Goal: Information Seeking & Learning: Learn about a topic

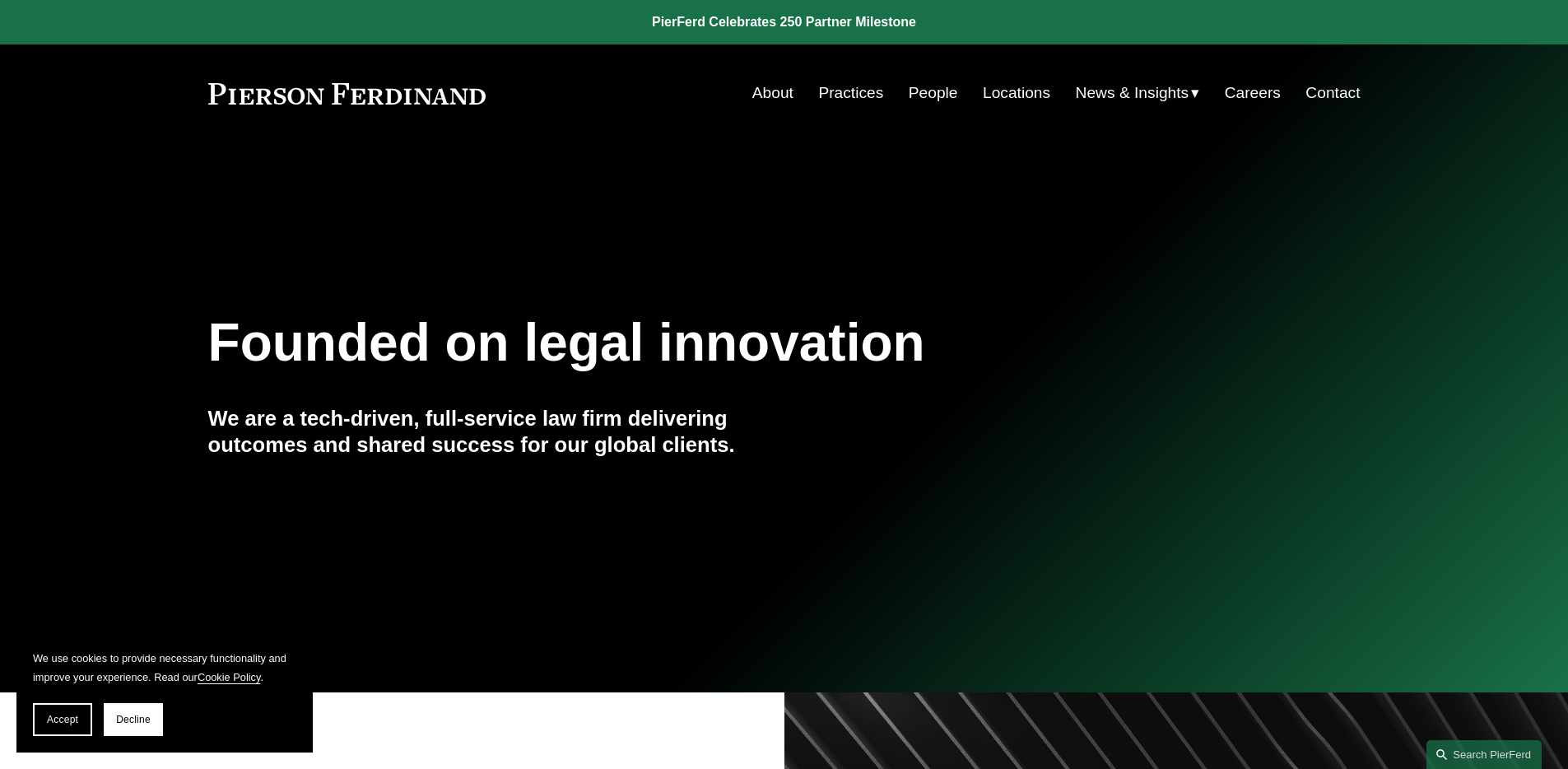
click at [914, 90] on link "People" at bounding box center [933, 93] width 49 height 31
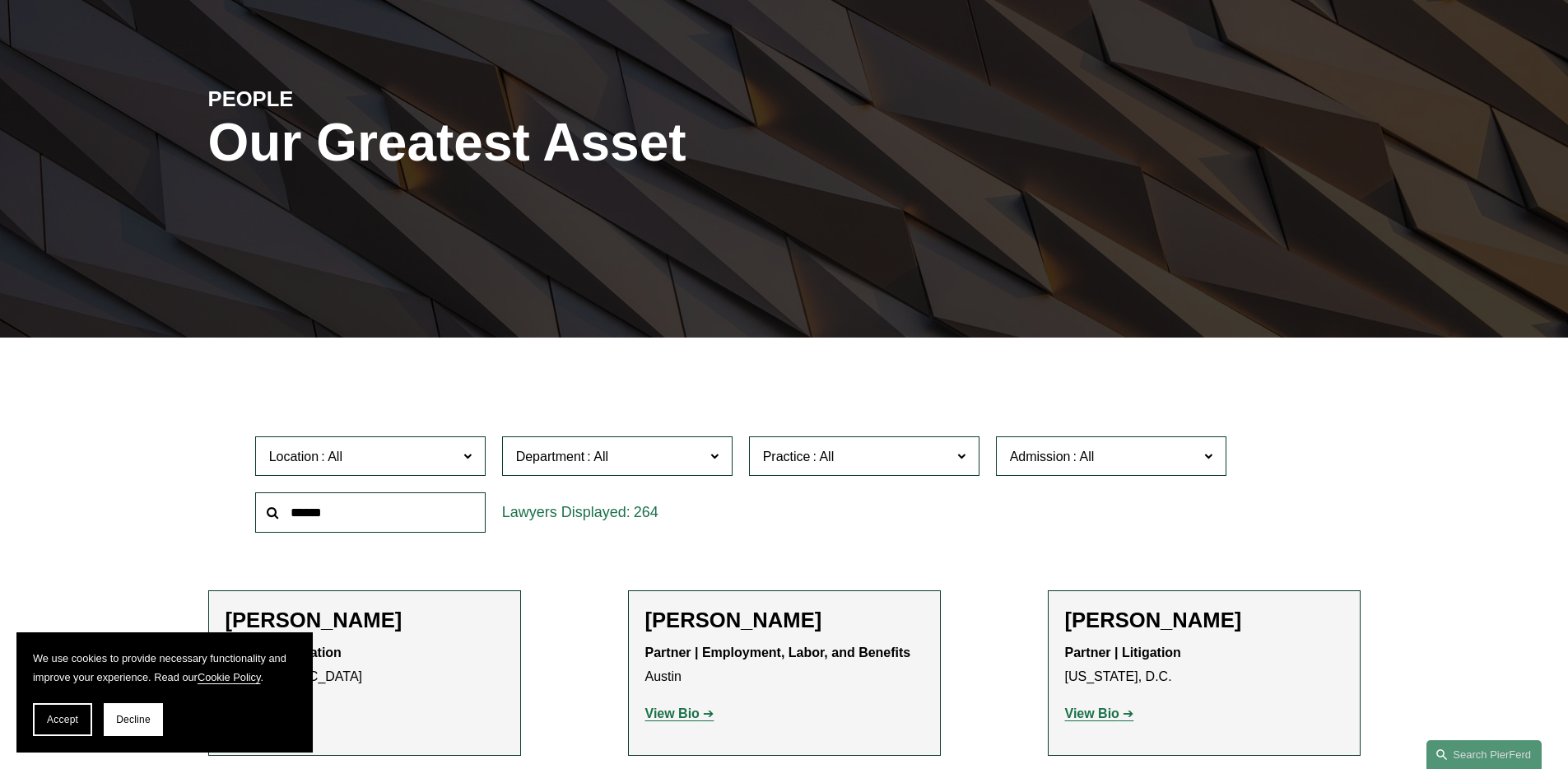
scroll to position [156, 0]
click at [134, 716] on span "Decline" at bounding box center [133, 719] width 34 height 11
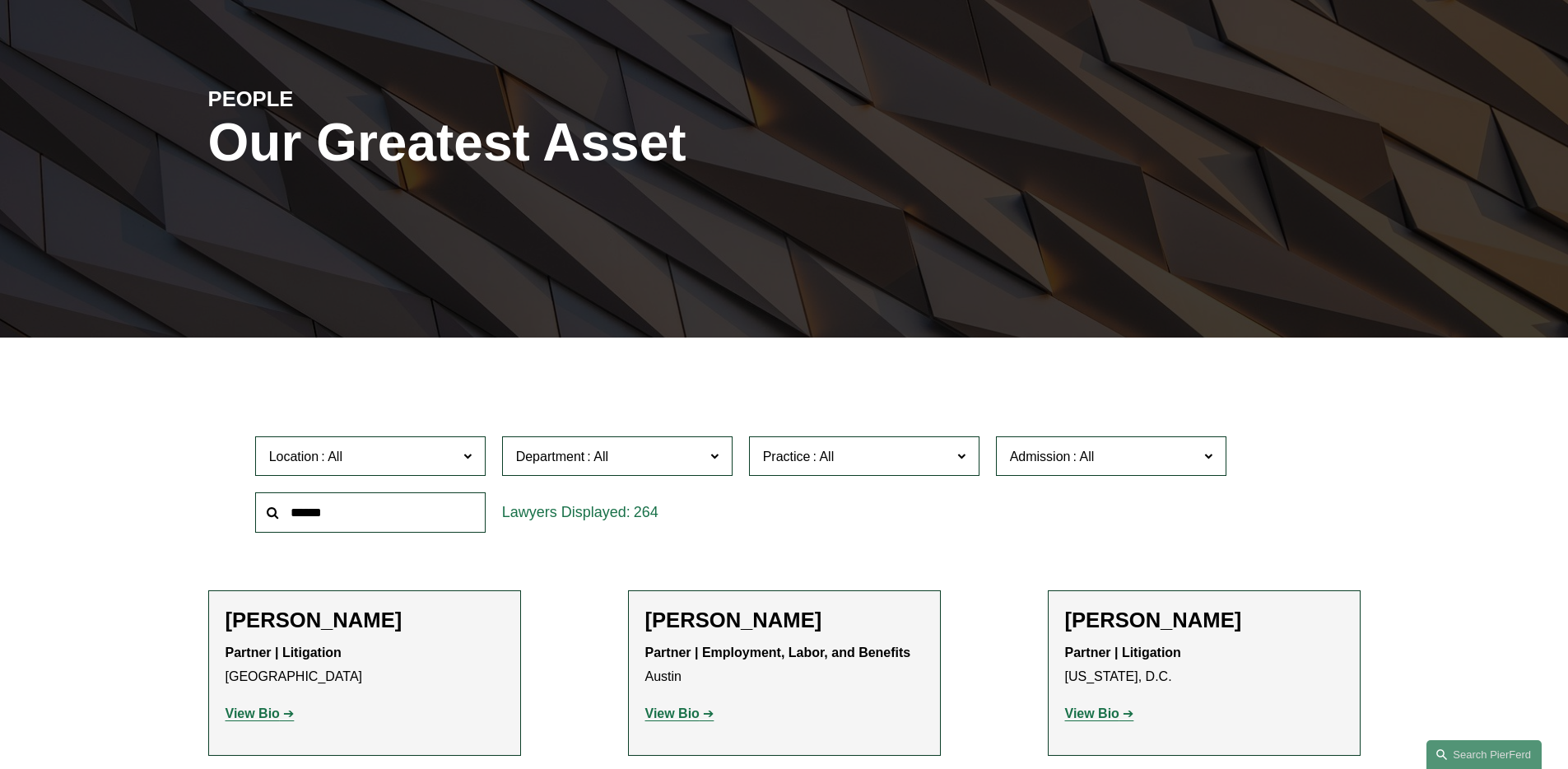
click at [896, 451] on span "Practice" at bounding box center [857, 457] width 188 height 22
click at [0, 0] on link "Professional and Management Liability" at bounding box center [0, 0] width 0 height 0
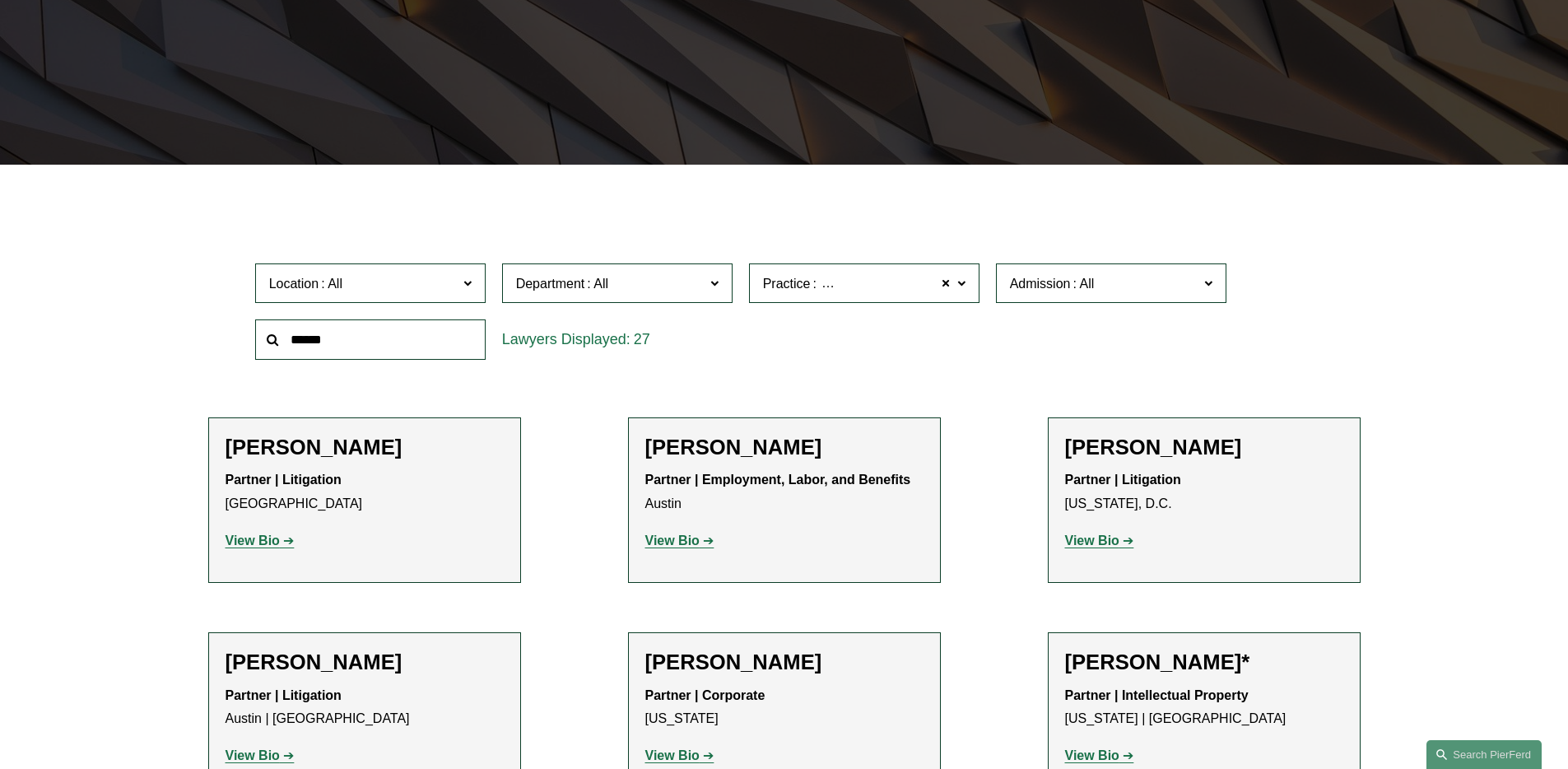
scroll to position [329, 0]
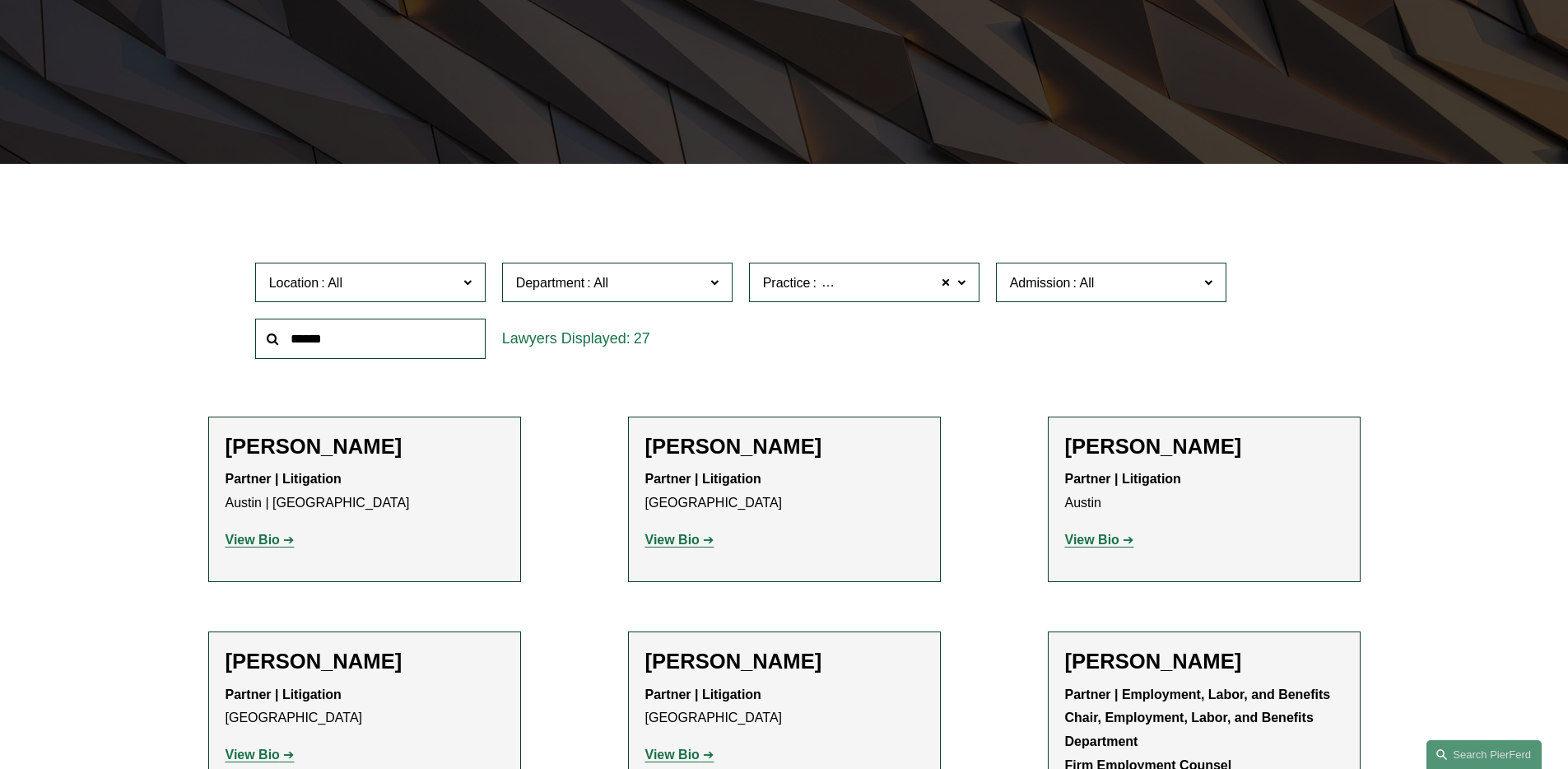
click at [1092, 290] on span at bounding box center [1083, 283] width 27 height 14
click at [0, 0] on link "California" at bounding box center [0, 0] width 0 height 0
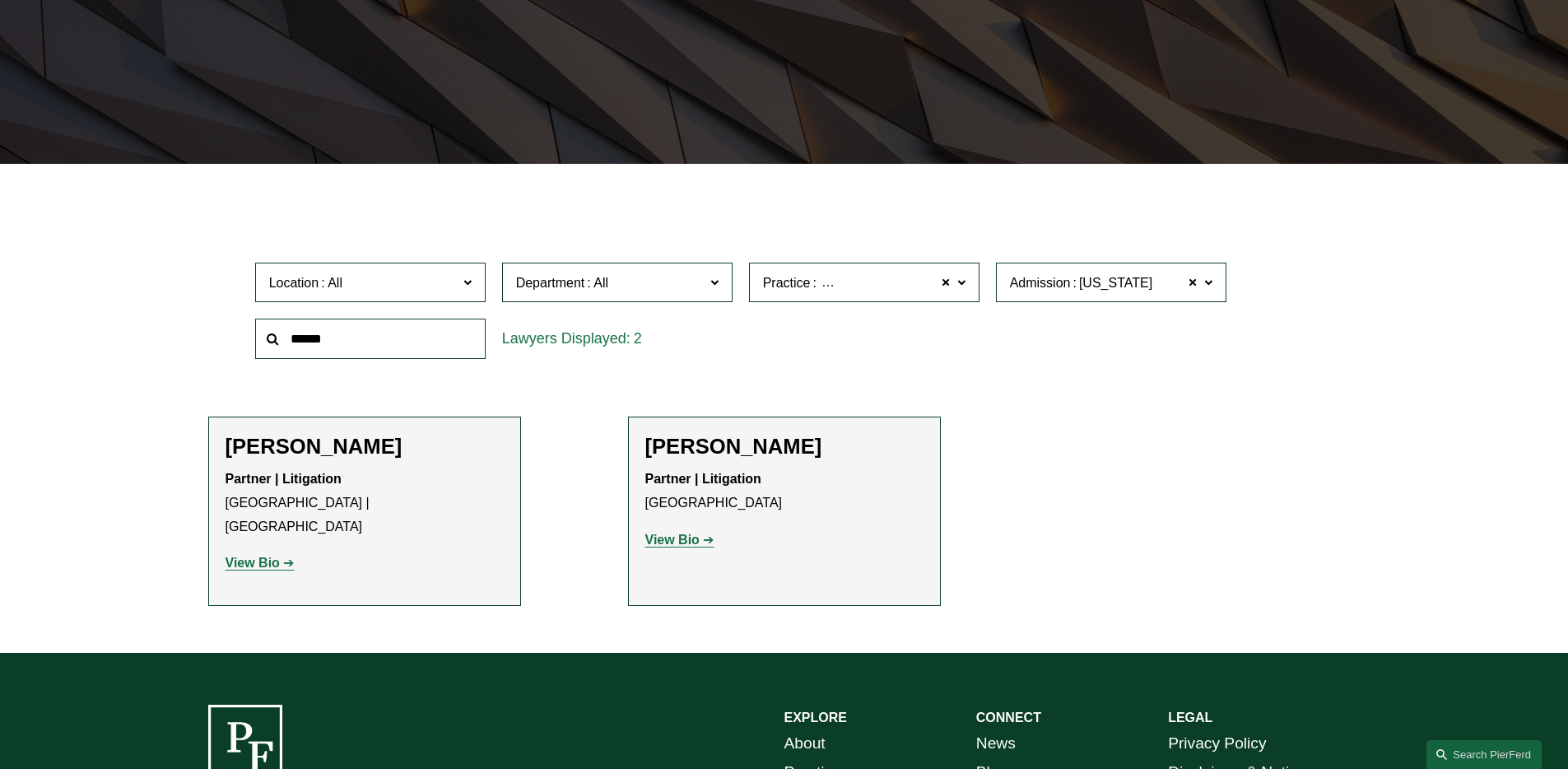
click at [252, 556] on strong "View Bio" at bounding box center [252, 563] width 54 height 14
click at [700, 539] on link "View Bio" at bounding box center [680, 540] width 69 height 14
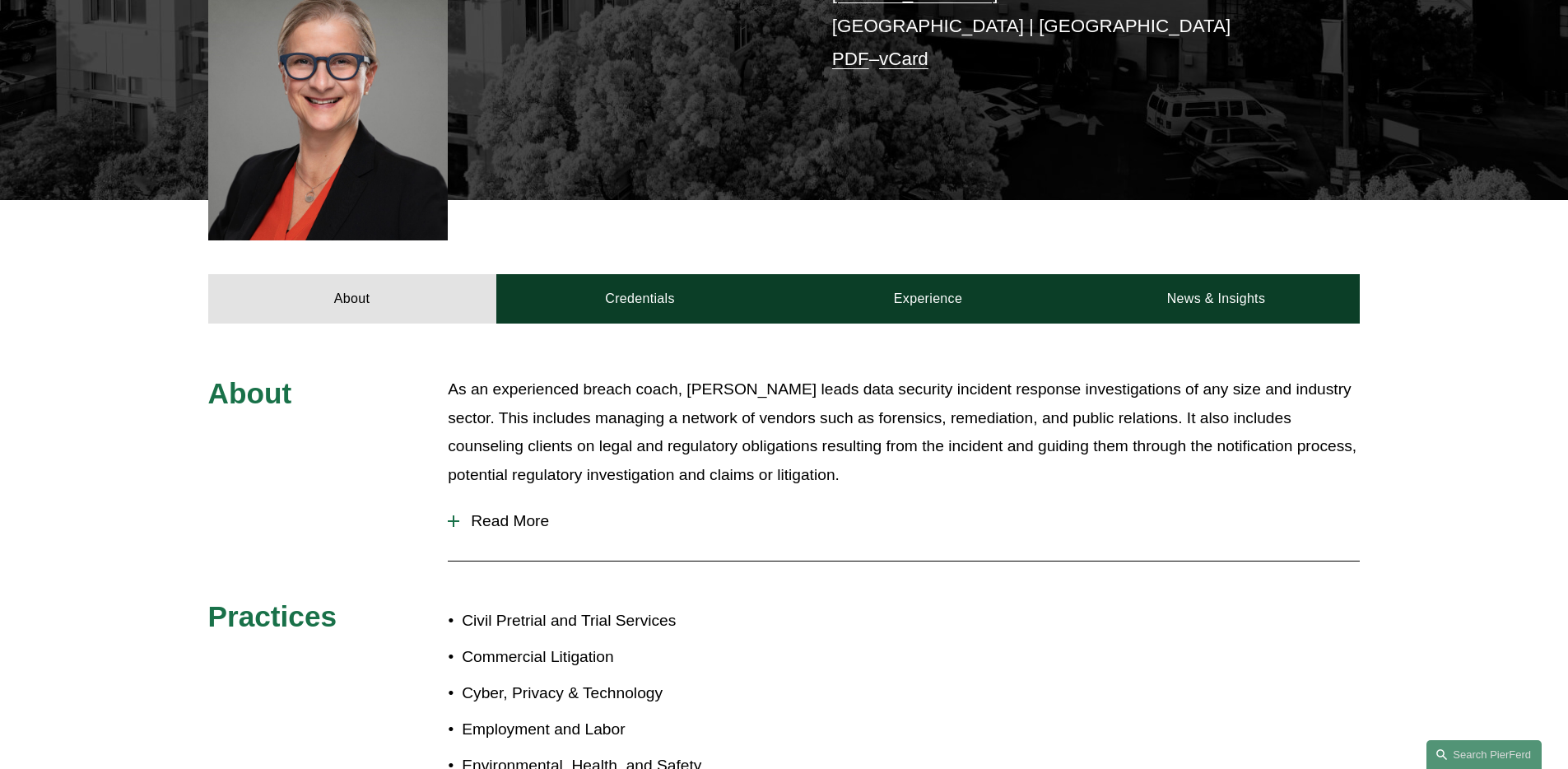
scroll to position [544, 0]
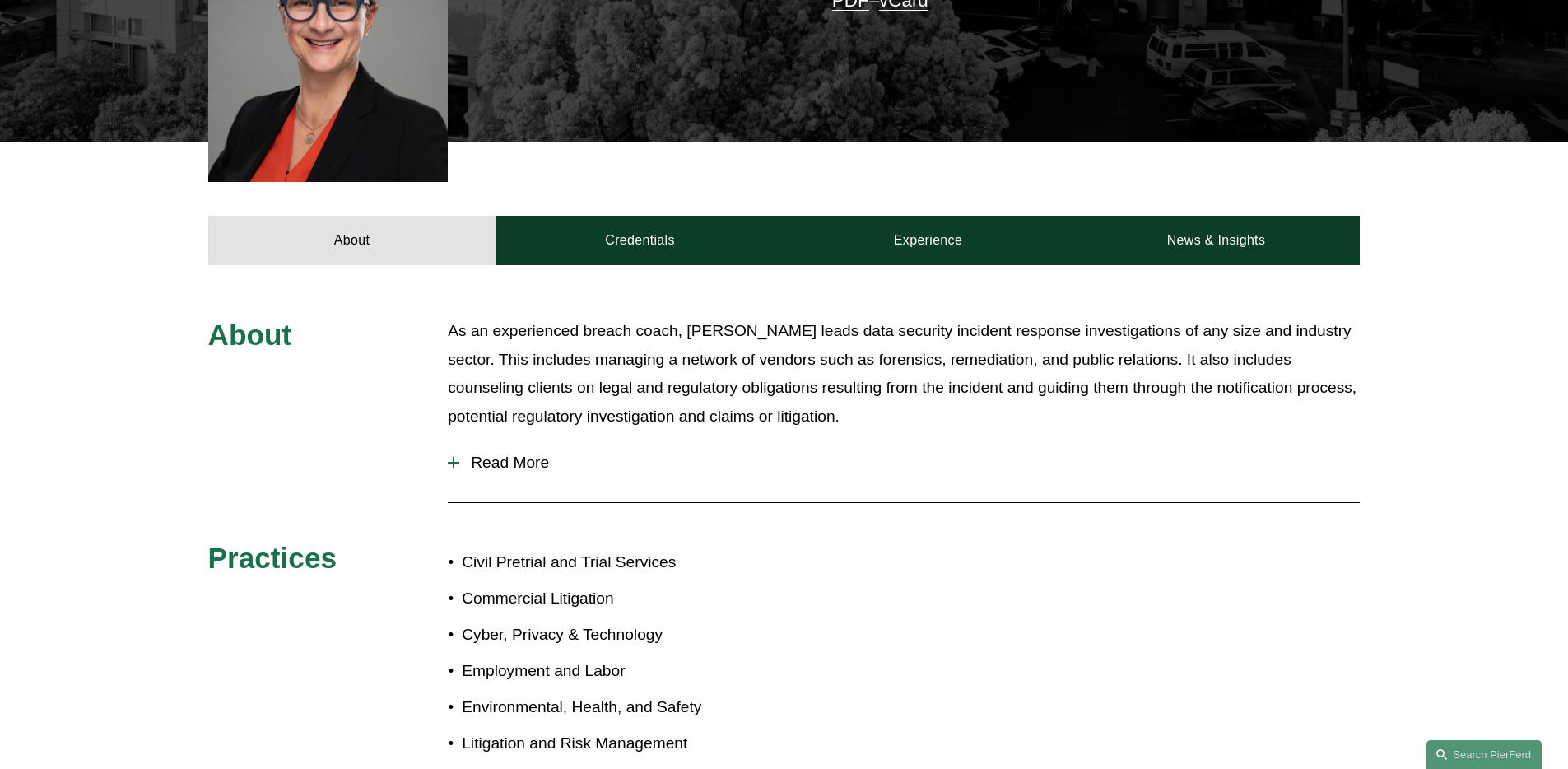
click at [514, 454] on span "Read More" at bounding box center [910, 463] width 901 height 18
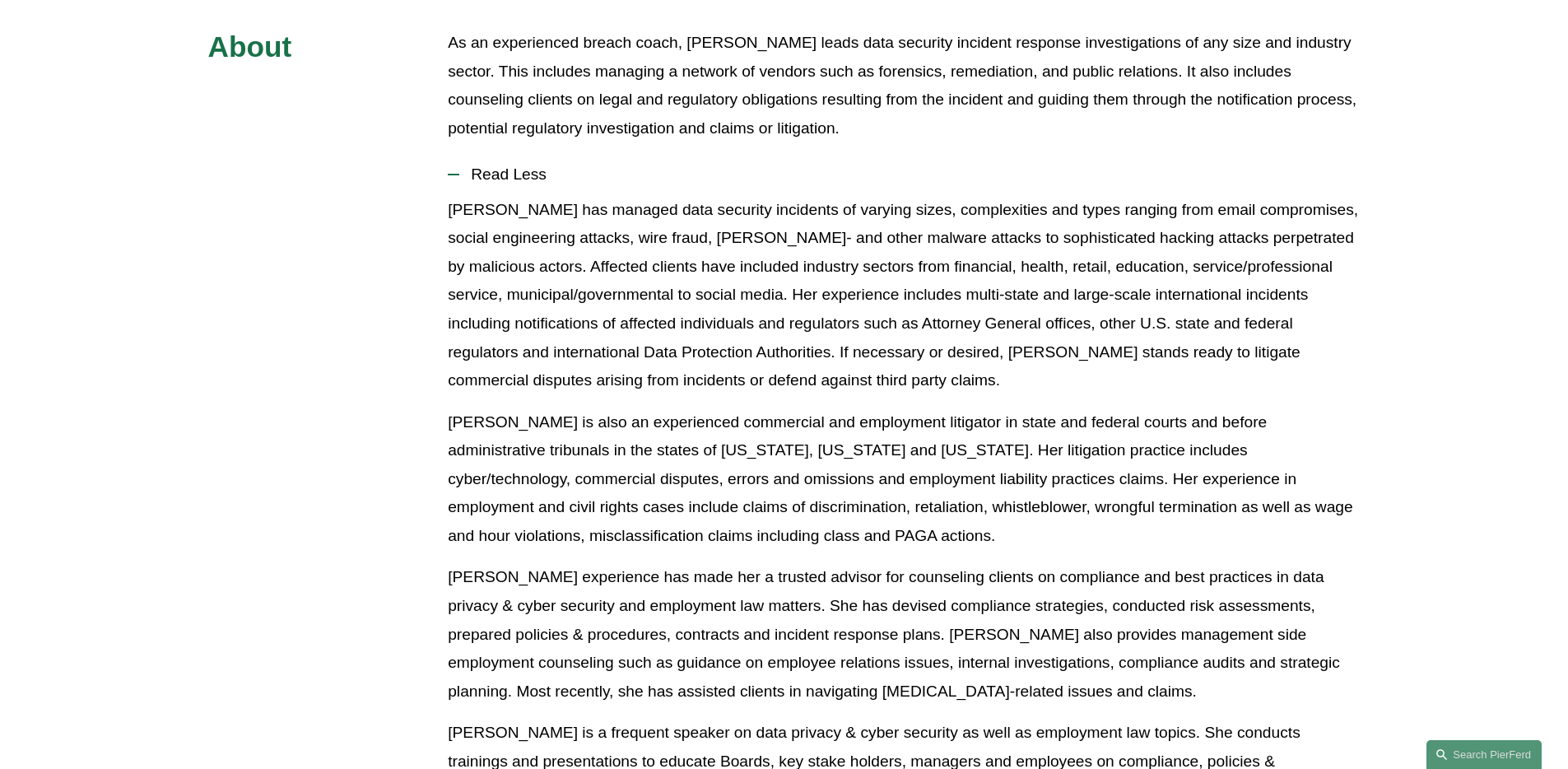
scroll to position [857, 0]
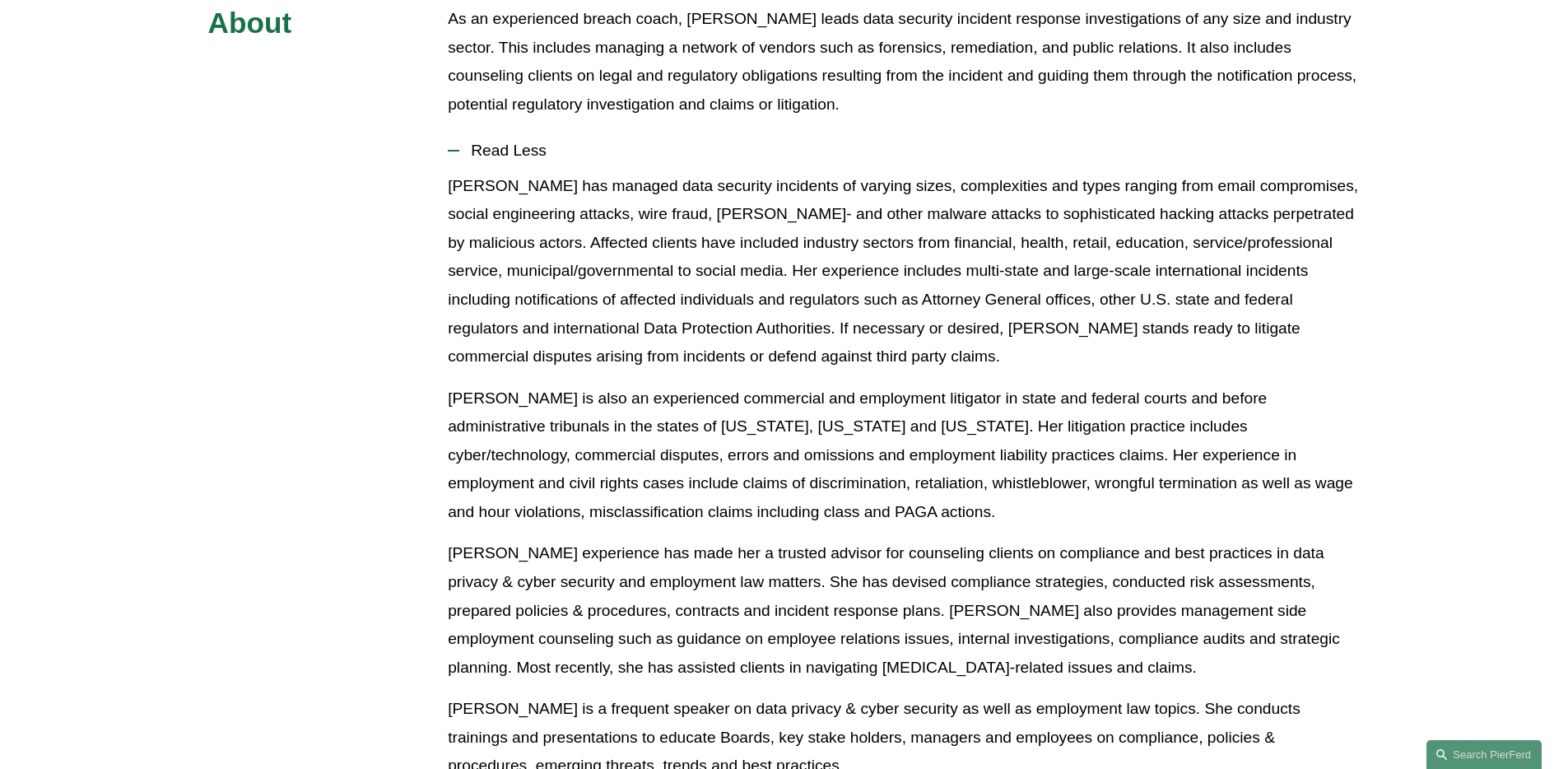
click at [719, 427] on p "Ms. McCormick is also an experienced commercial and employment litigator in sta…" at bounding box center [903, 456] width 912 height 143
click at [719, 426] on p "Ms. McCormick is also an experienced commercial and employment litigator in sta…" at bounding box center [903, 456] width 912 height 143
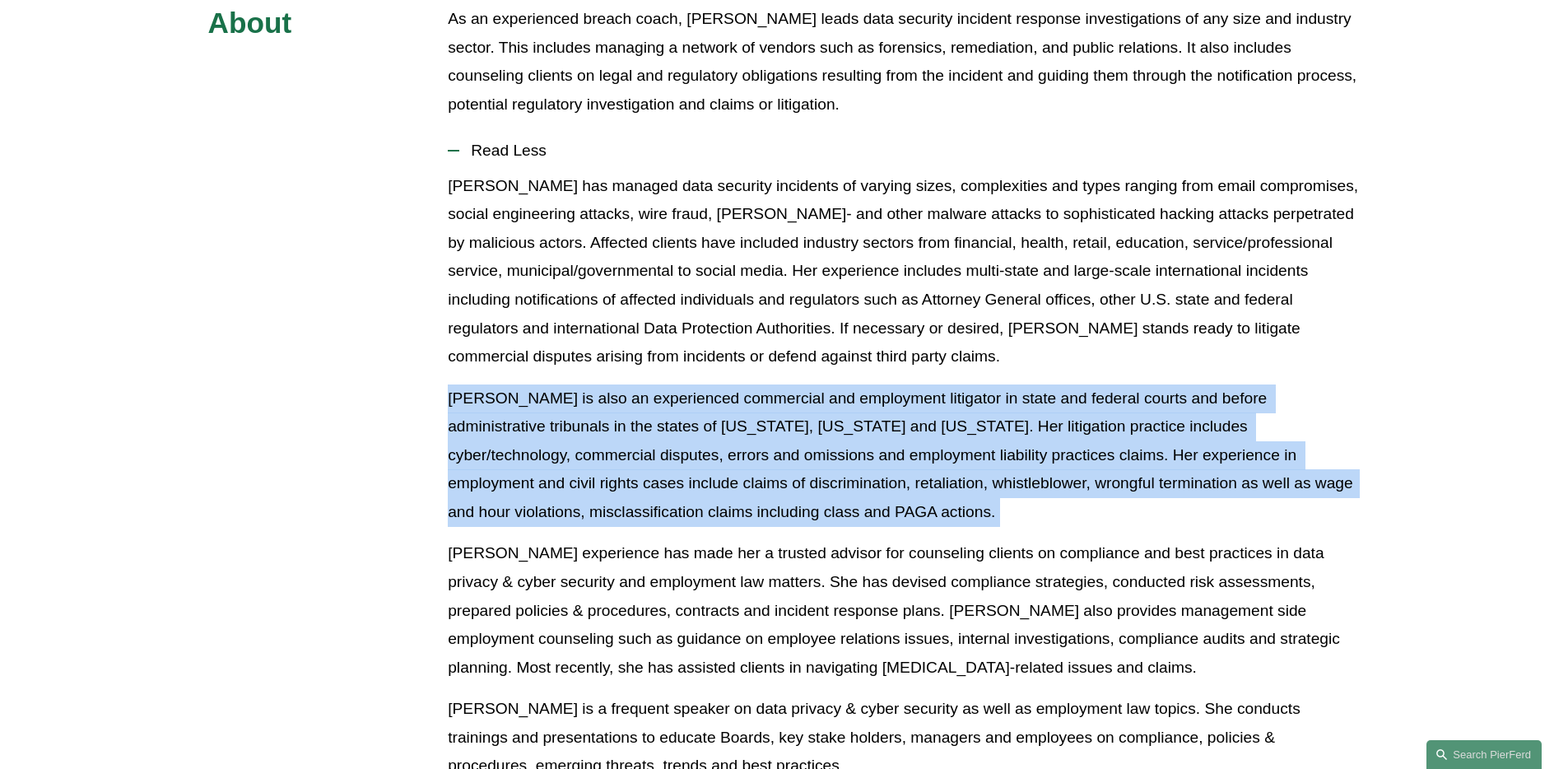
click at [719, 426] on p "Ms. McCormick is also an experienced commercial and employment litigator in sta…" at bounding box center [903, 456] width 912 height 143
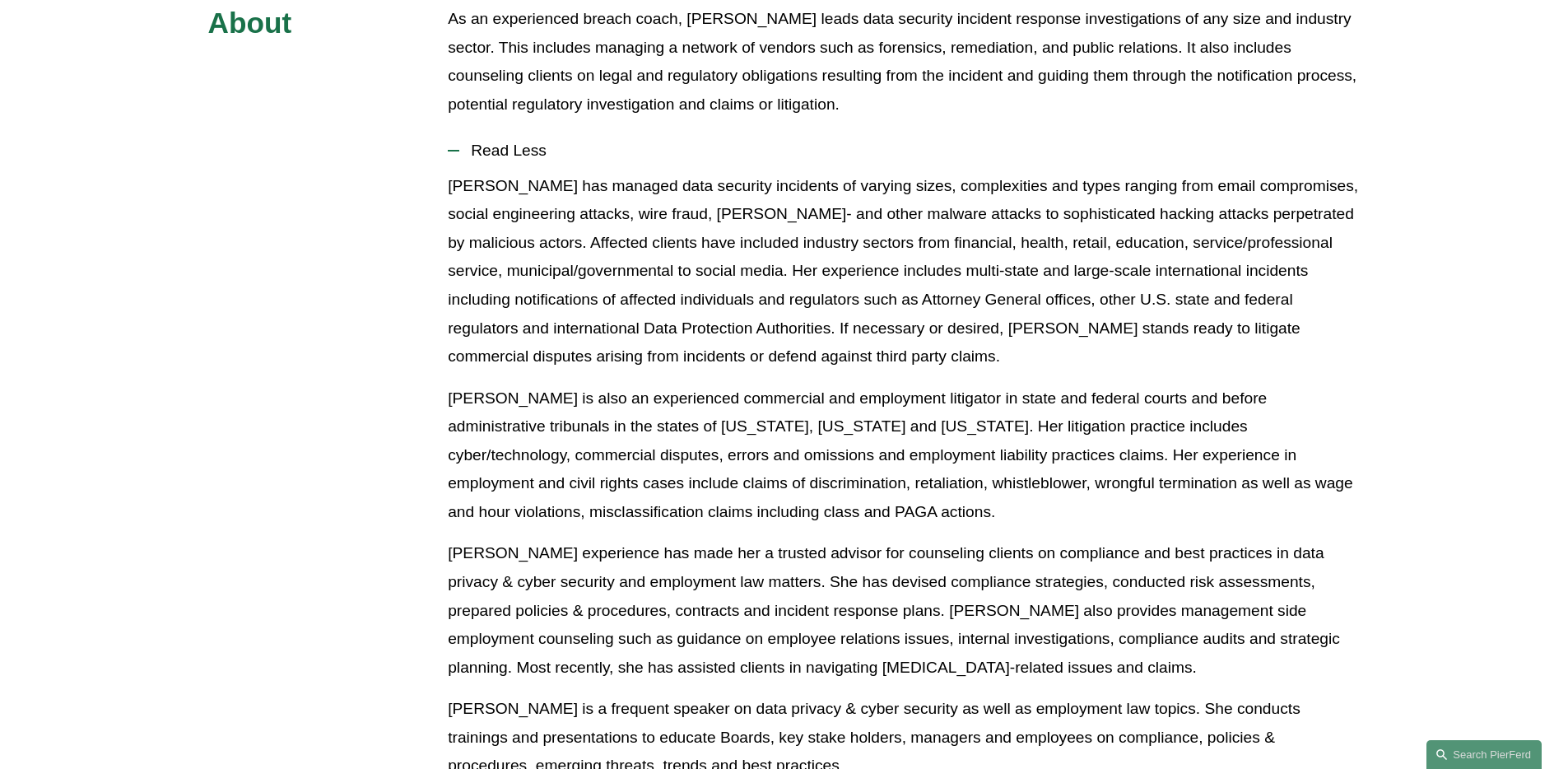
click at [719, 426] on p "Ms. McCormick is also an experienced commercial and employment litigator in sta…" at bounding box center [903, 456] width 912 height 143
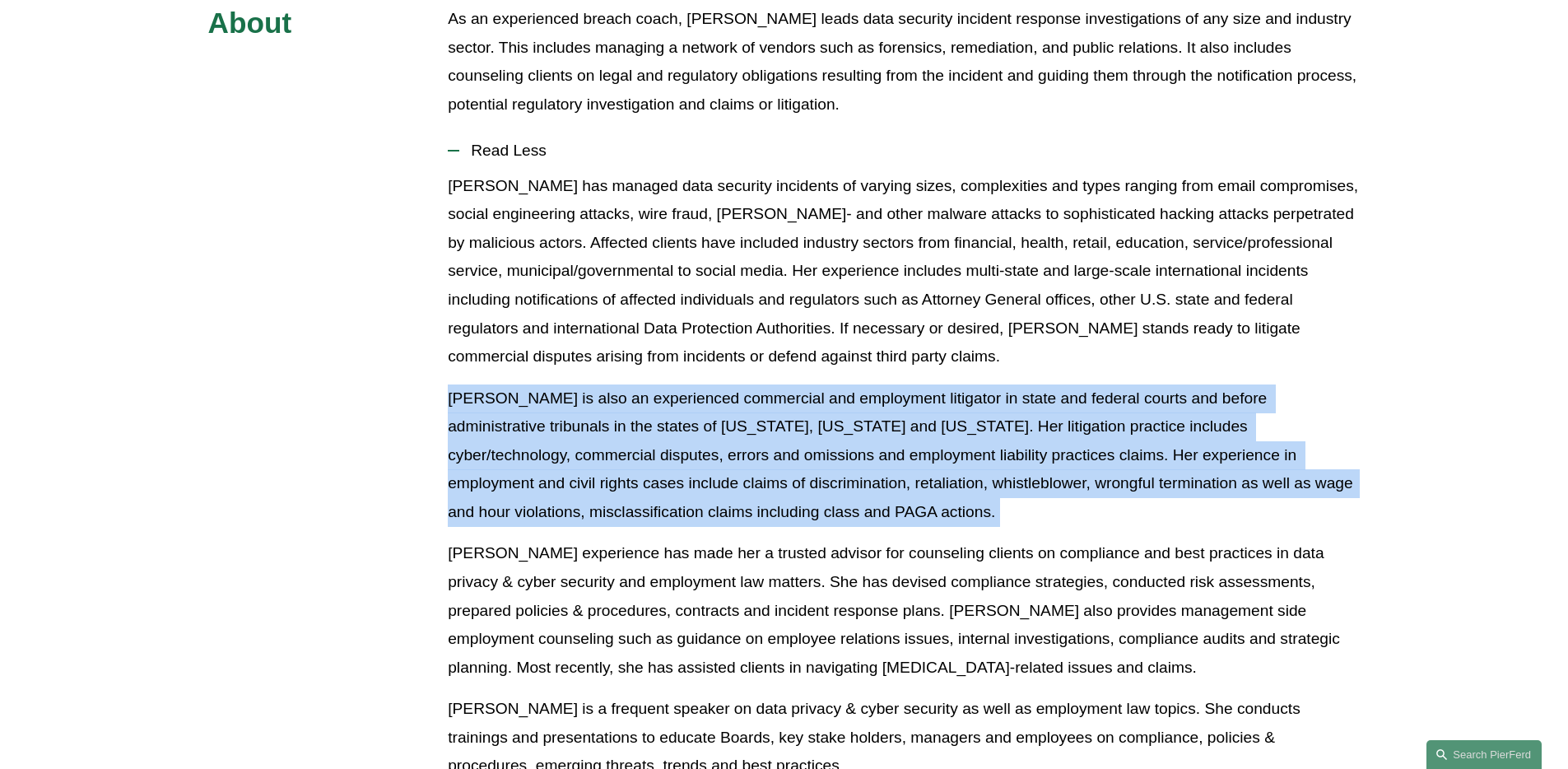
click at [719, 426] on p "Ms. McCormick is also an experienced commercial and employment litigator in sta…" at bounding box center [903, 456] width 912 height 143
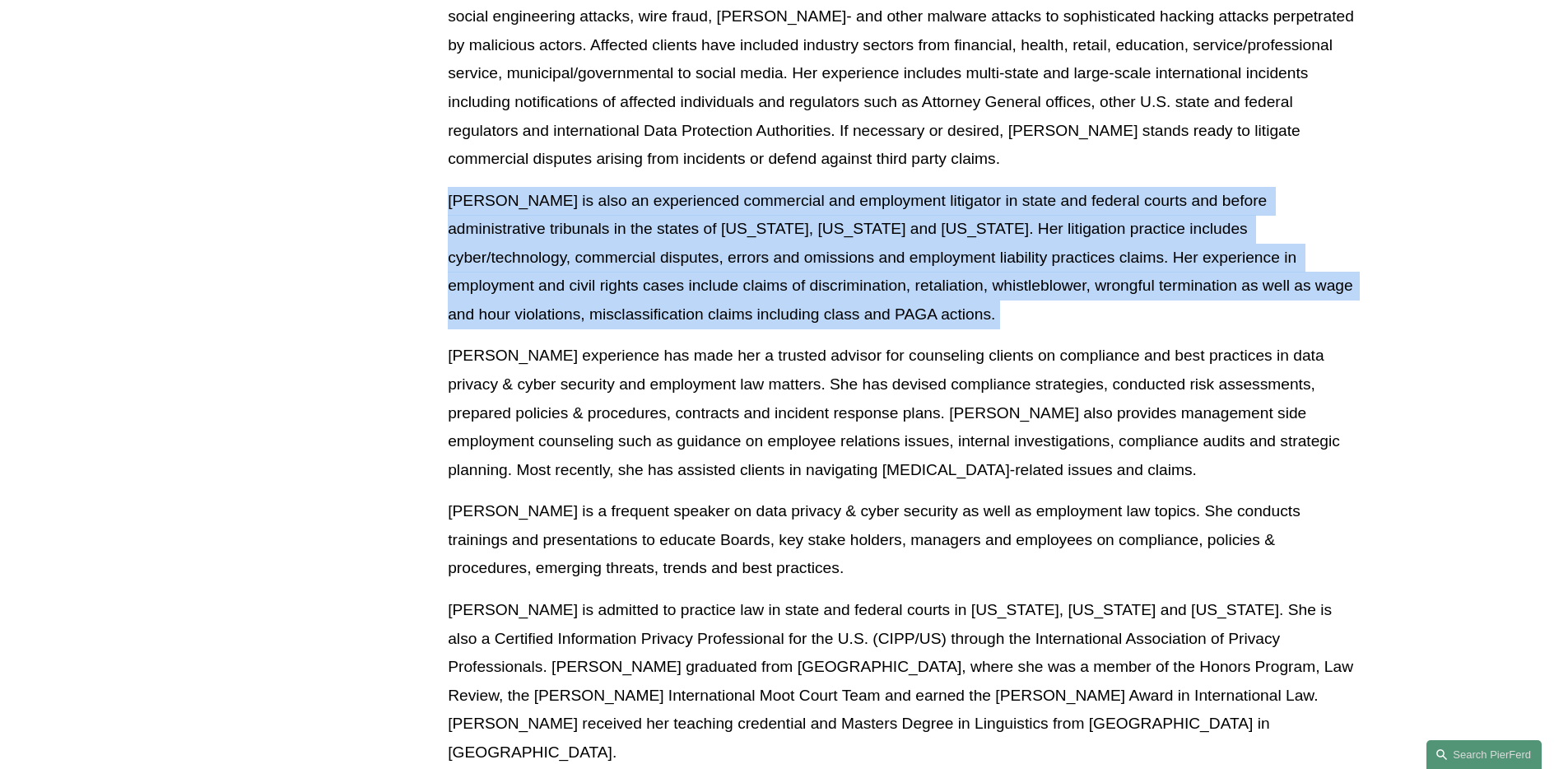
scroll to position [1093, 0]
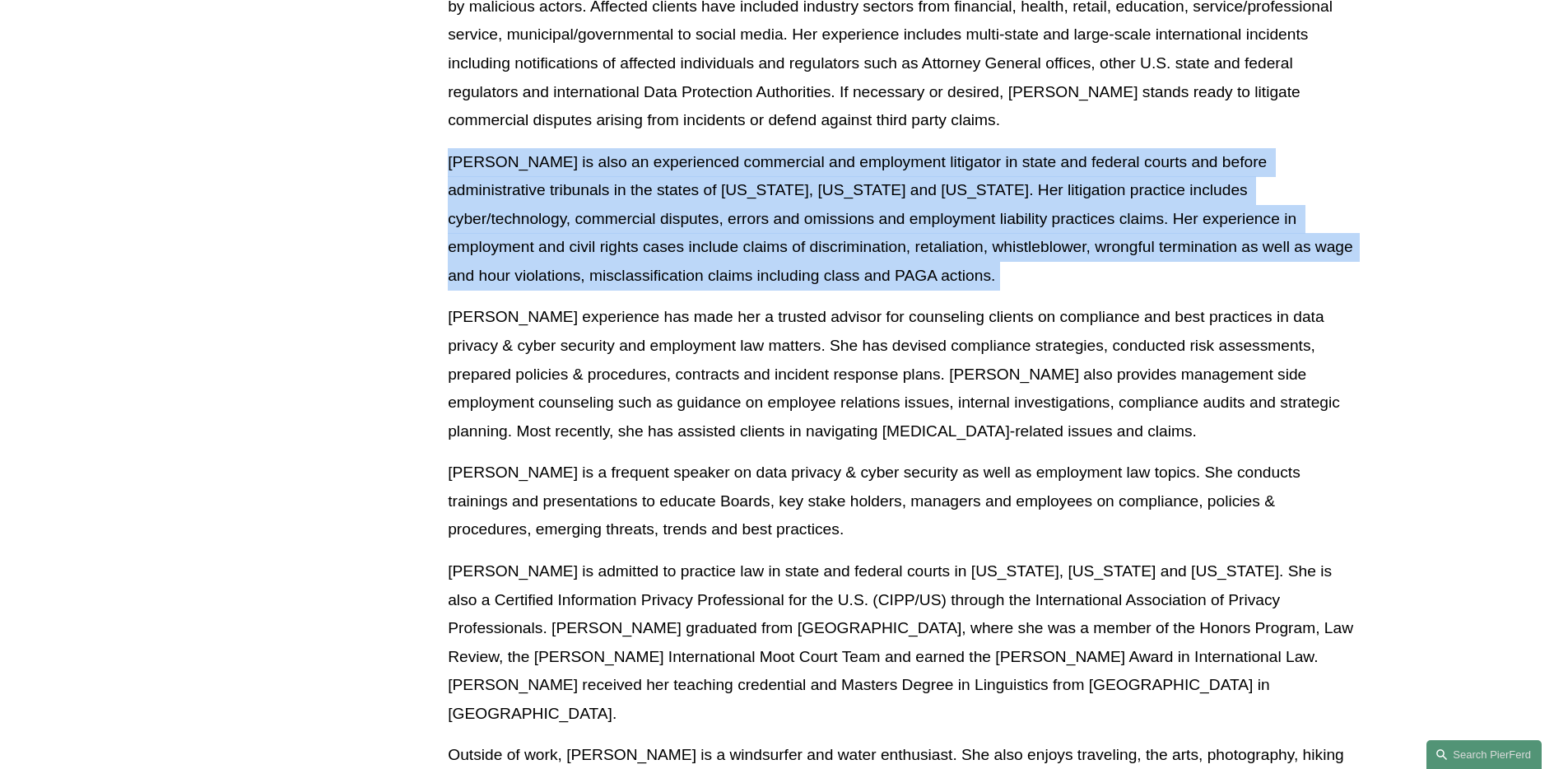
click at [740, 425] on div "Ms. McCormick has managed data security incidents of varying sizes, complexitie…" at bounding box center [903, 373] width 912 height 876
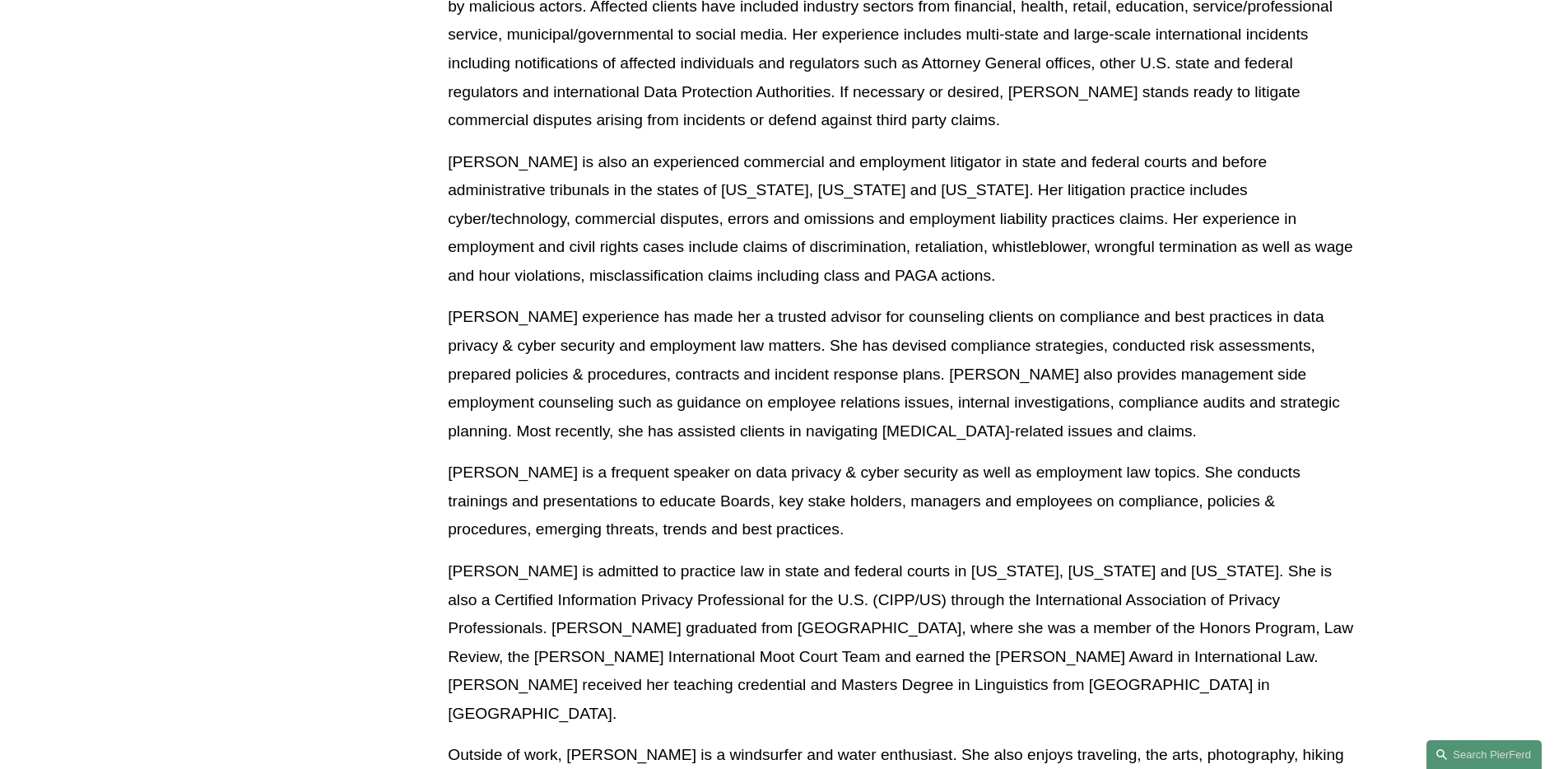
scroll to position [691, 0]
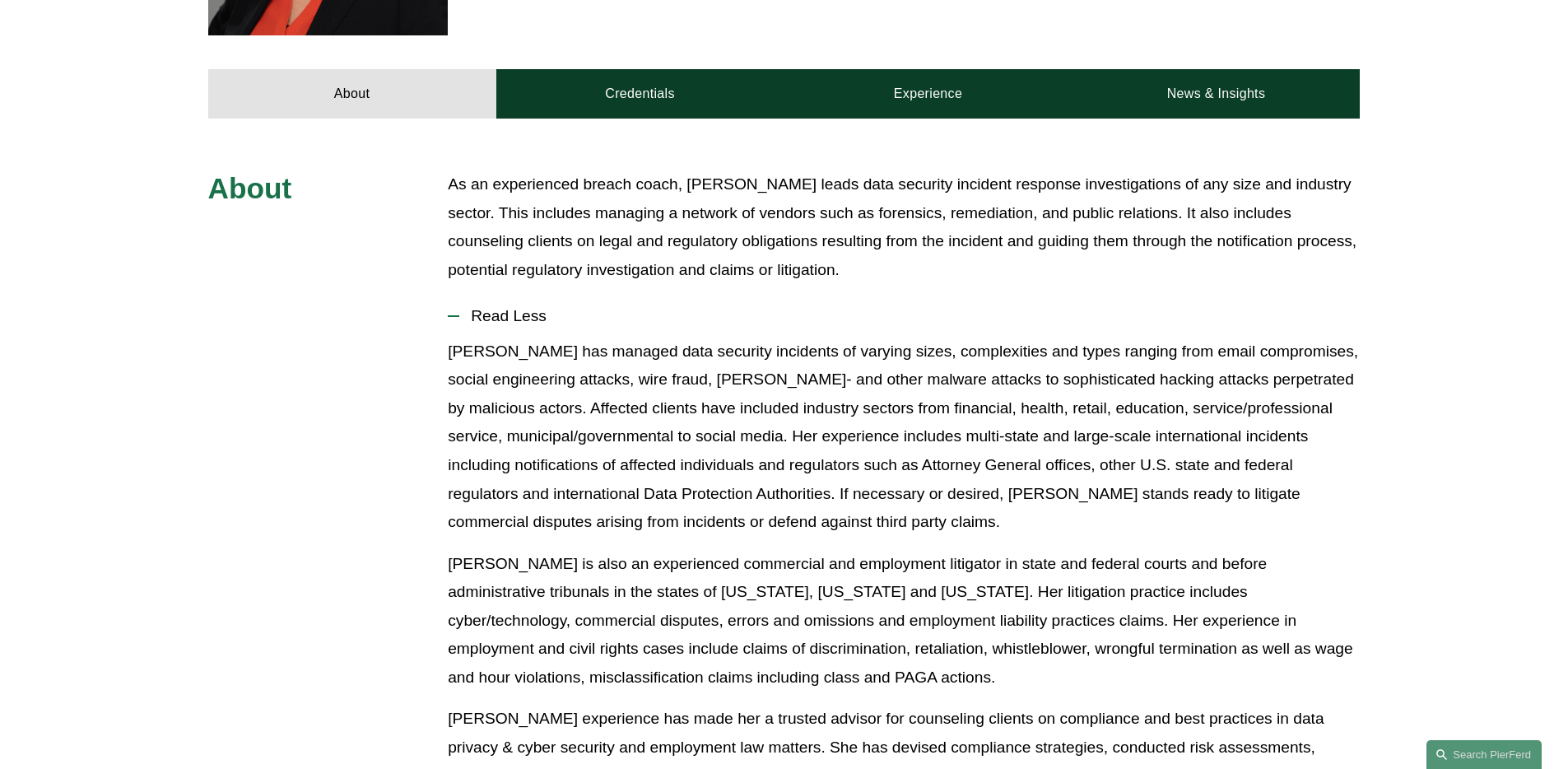
click at [1204, 368] on p "Ms. McCormick has managed data security incidents of varying sizes, complexitie…" at bounding box center [903, 438] width 912 height 200
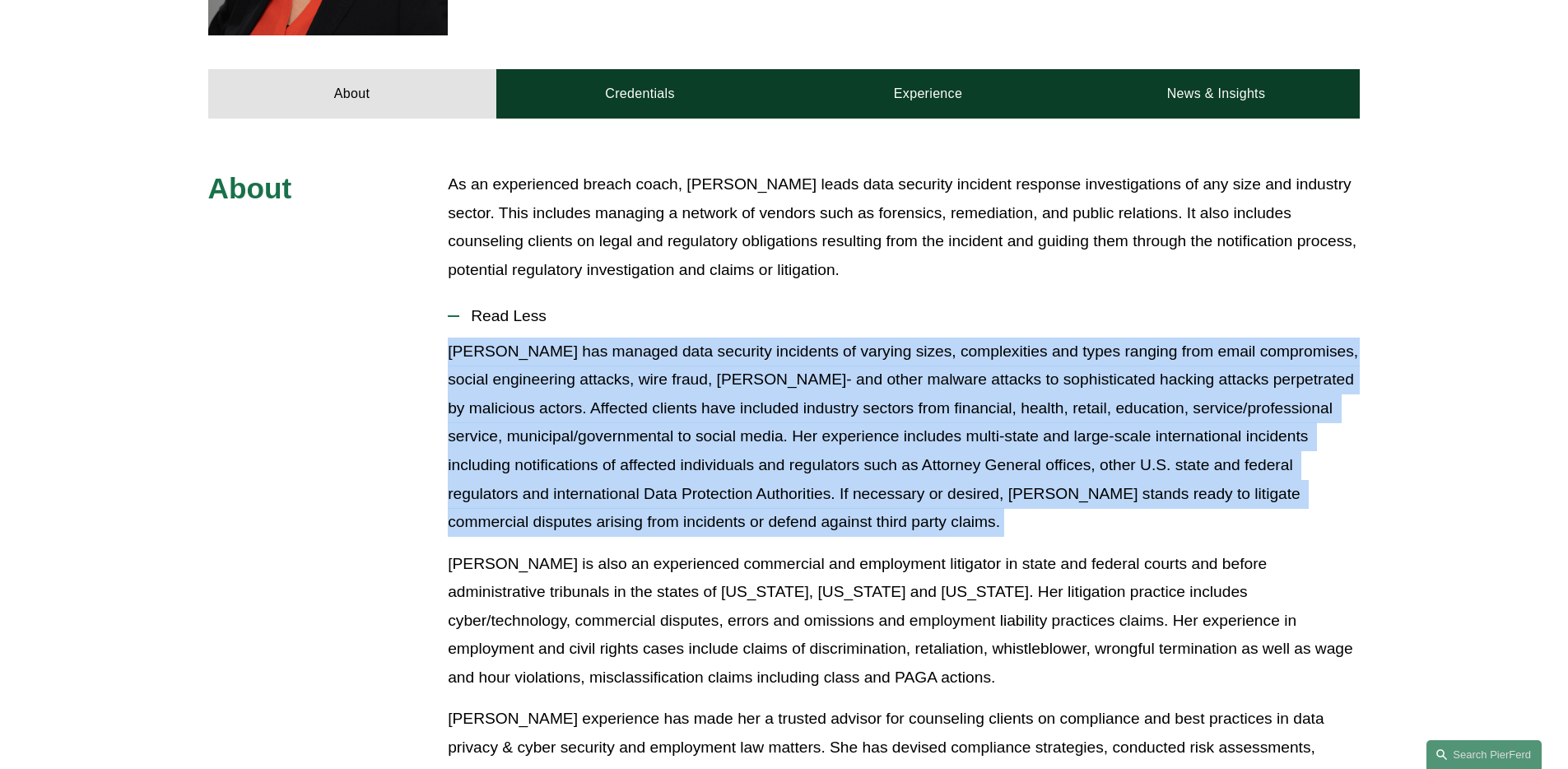
click at [1204, 368] on p "Ms. McCormick has managed data security incidents of varying sizes, complexitie…" at bounding box center [903, 438] width 912 height 200
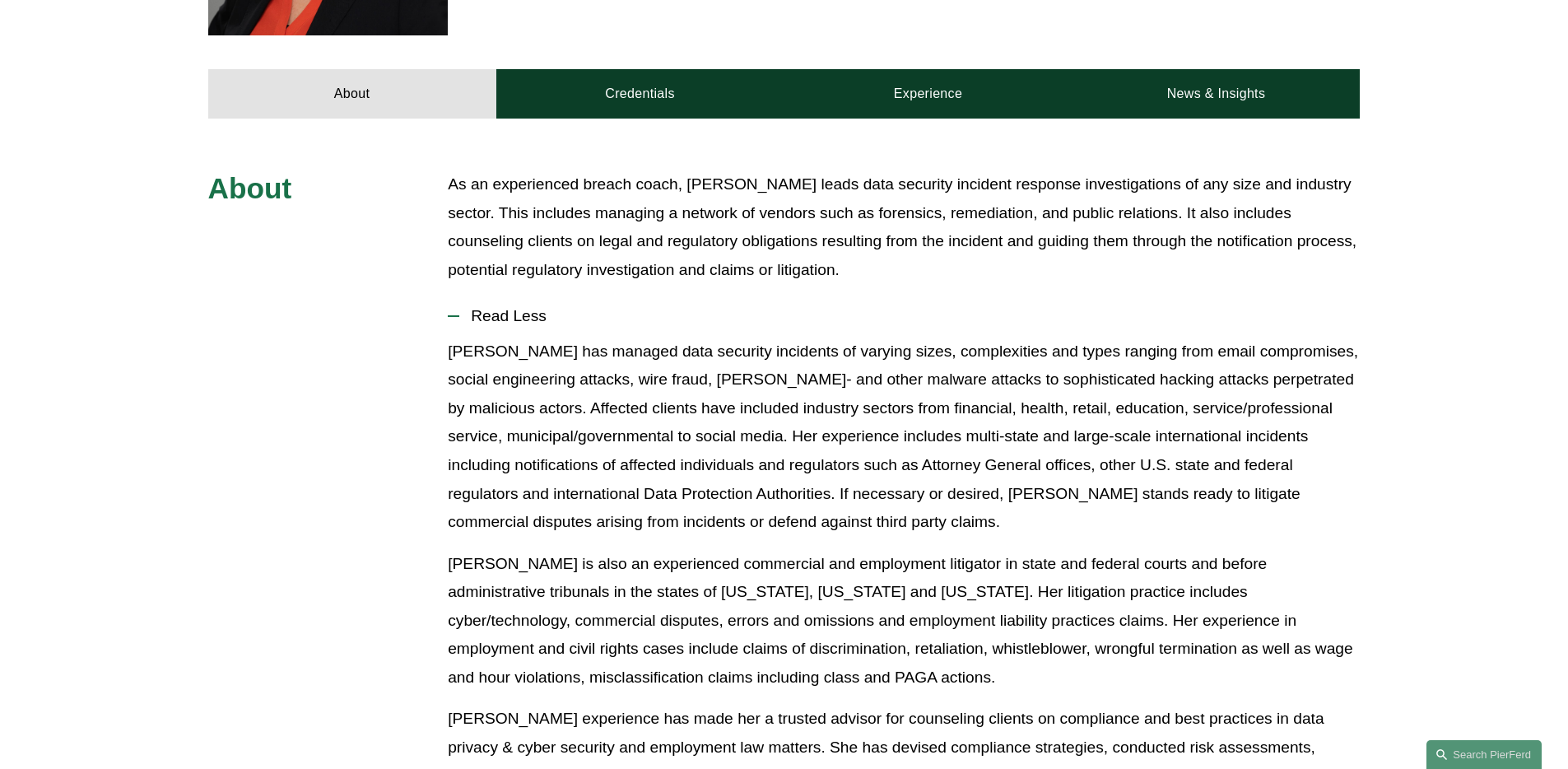
click at [1204, 368] on p "Ms. McCormick has managed data security incidents of varying sizes, complexitie…" at bounding box center [903, 438] width 912 height 200
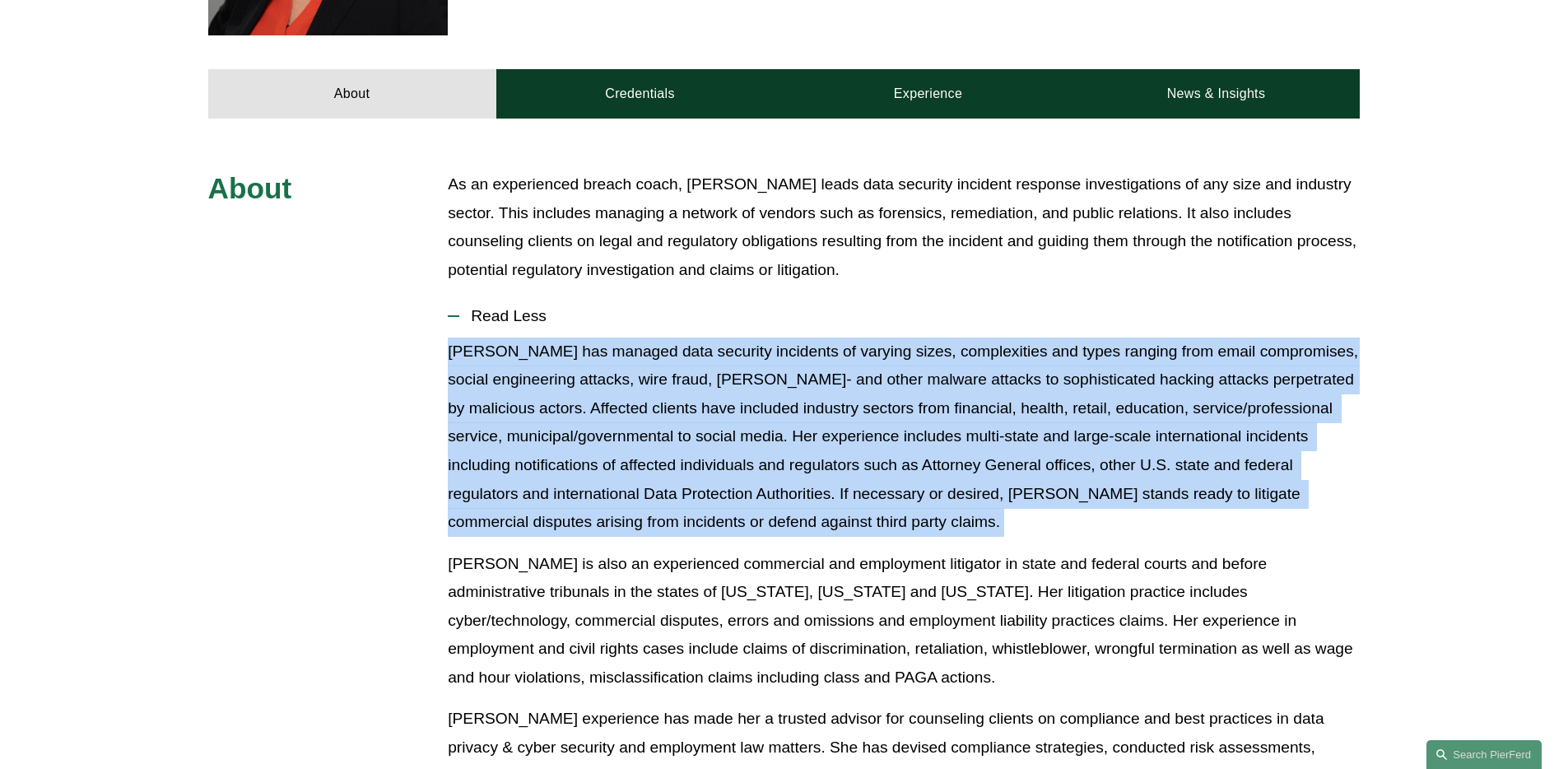
click at [1204, 368] on p "Ms. McCormick has managed data security incidents of varying sizes, complexitie…" at bounding box center [903, 438] width 912 height 200
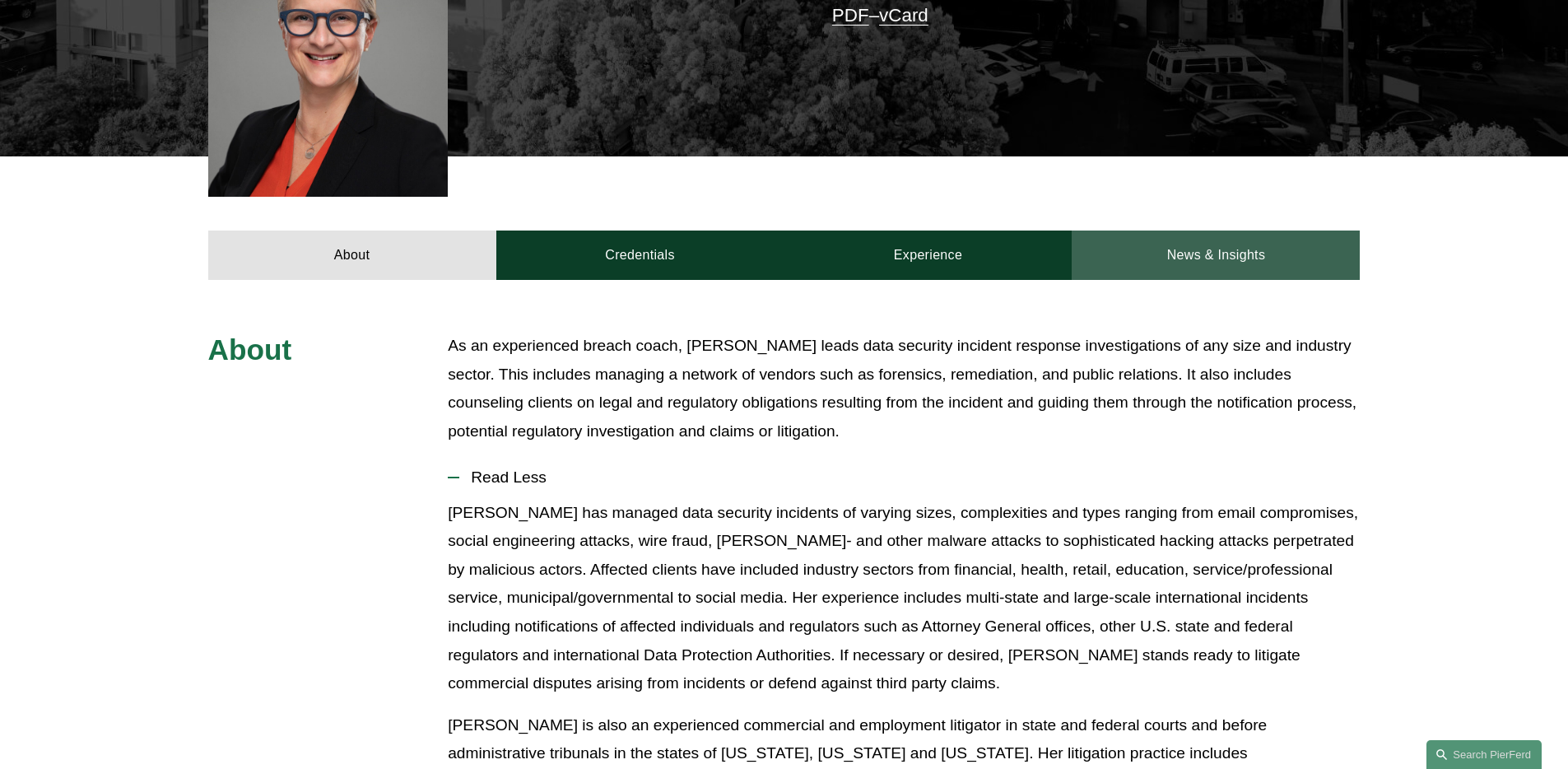
scroll to position [0, 0]
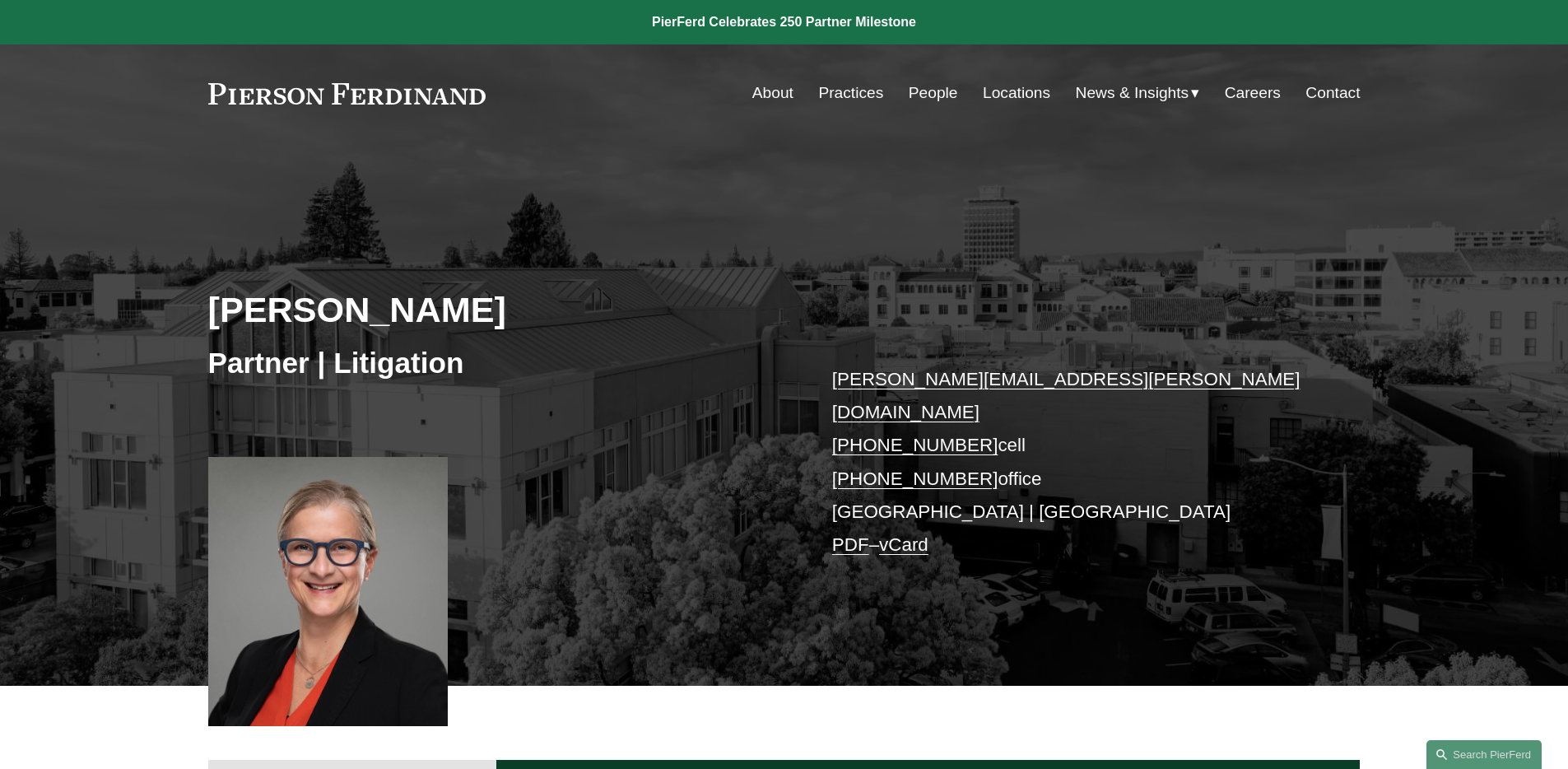
click at [941, 91] on link "People" at bounding box center [933, 93] width 49 height 31
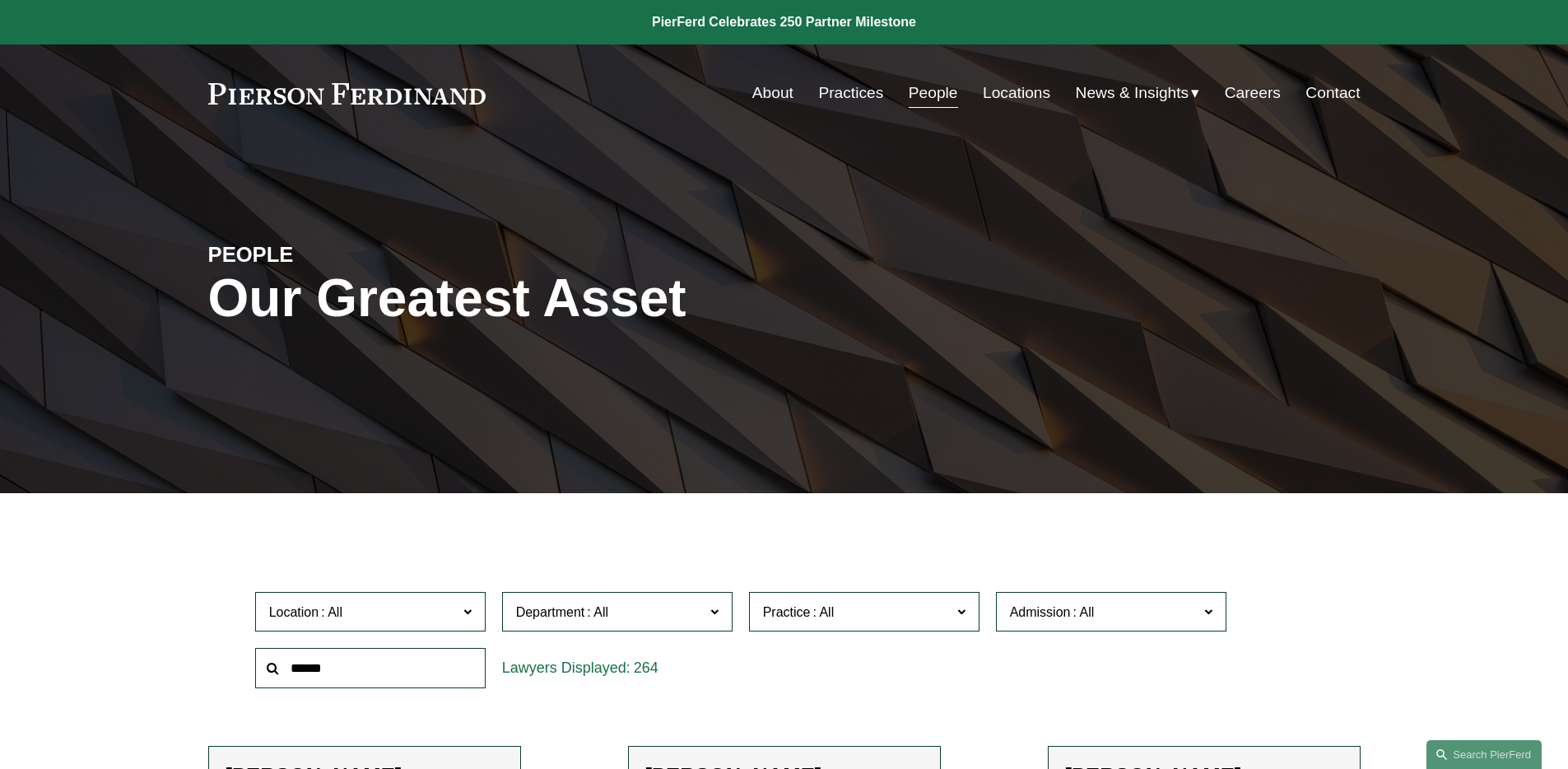
click at [823, 640] on div "Practice All Antitrust Counseling Appellate Arbitration and Mediation Banking a…" at bounding box center [864, 612] width 247 height 57
click at [804, 617] on span "Practice" at bounding box center [787, 612] width 48 height 14
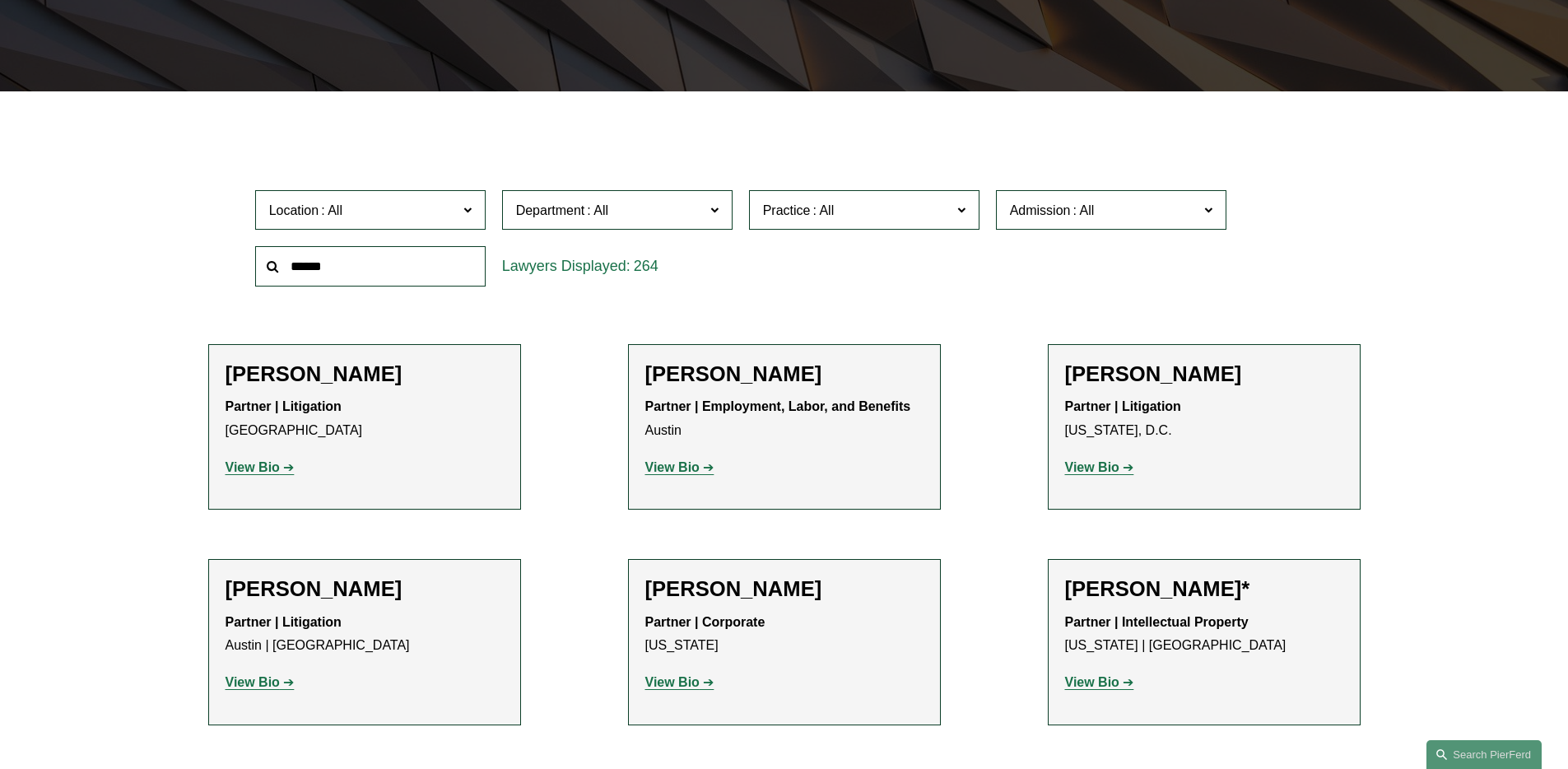
scroll to position [2473, 0]
click at [0, 0] on link "Professional and Management Liability" at bounding box center [0, 0] width 0 height 0
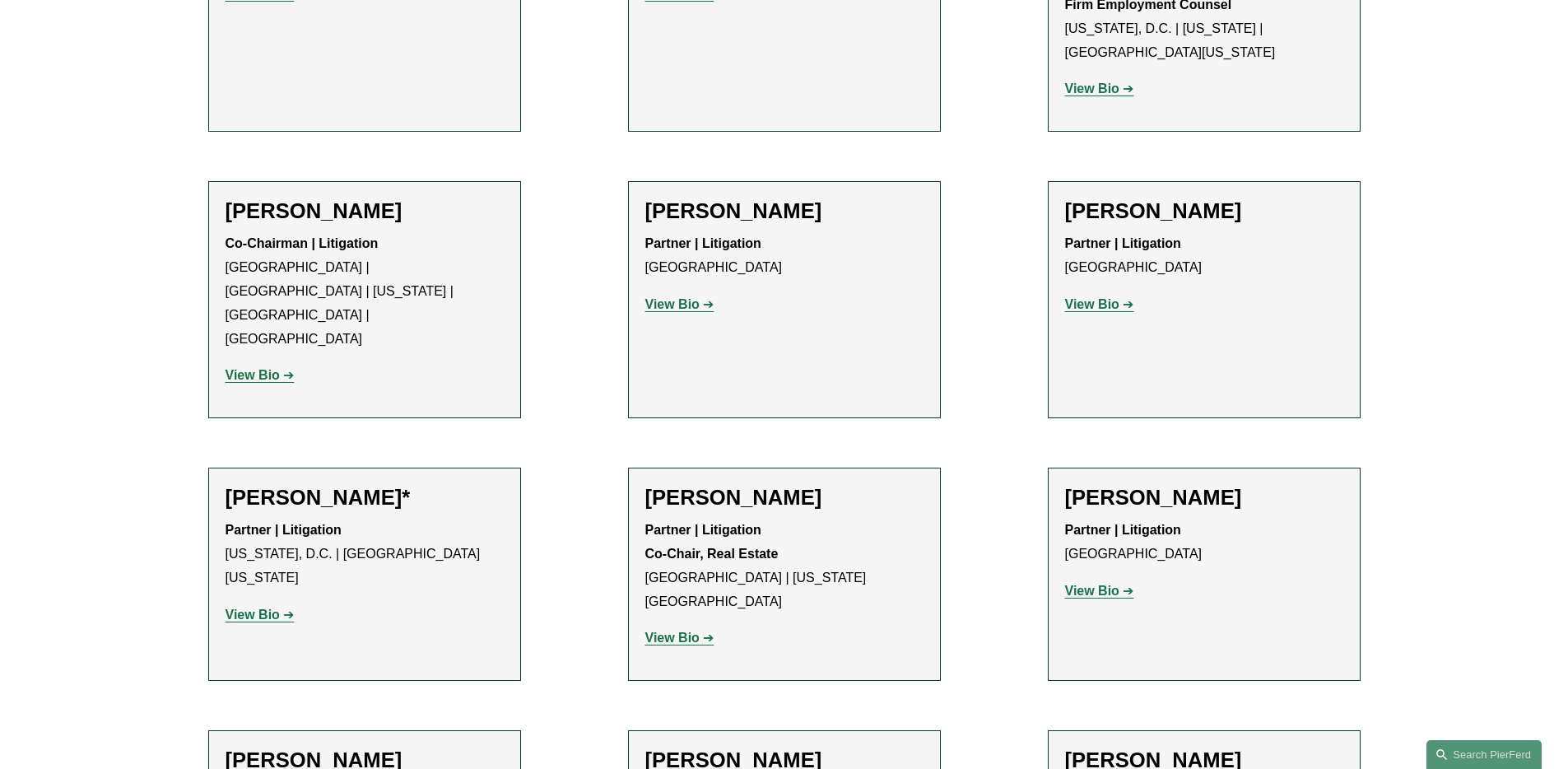
scroll to position [1093, 0]
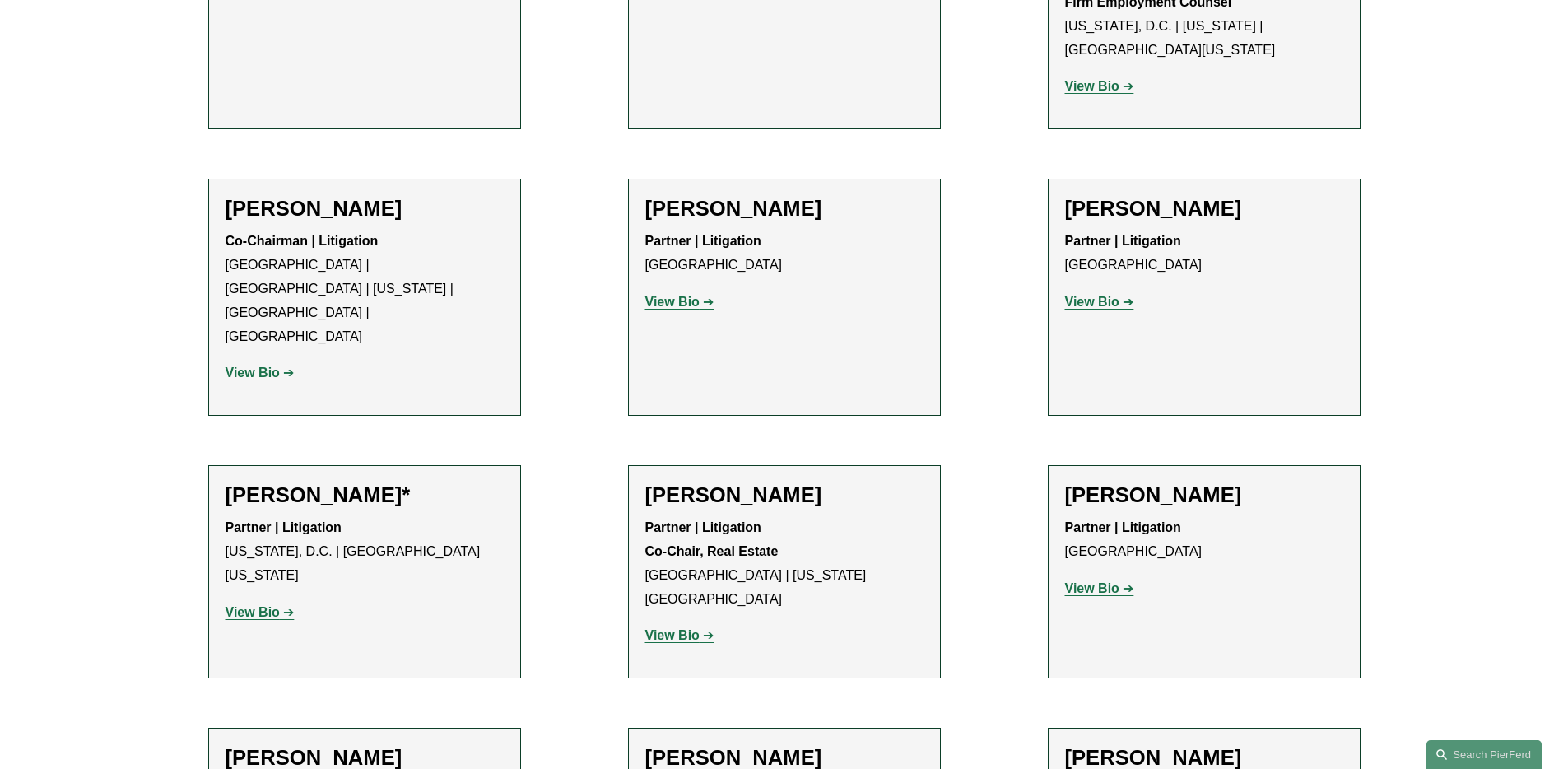
click at [690, 295] on strong "View Bio" at bounding box center [672, 302] width 54 height 14
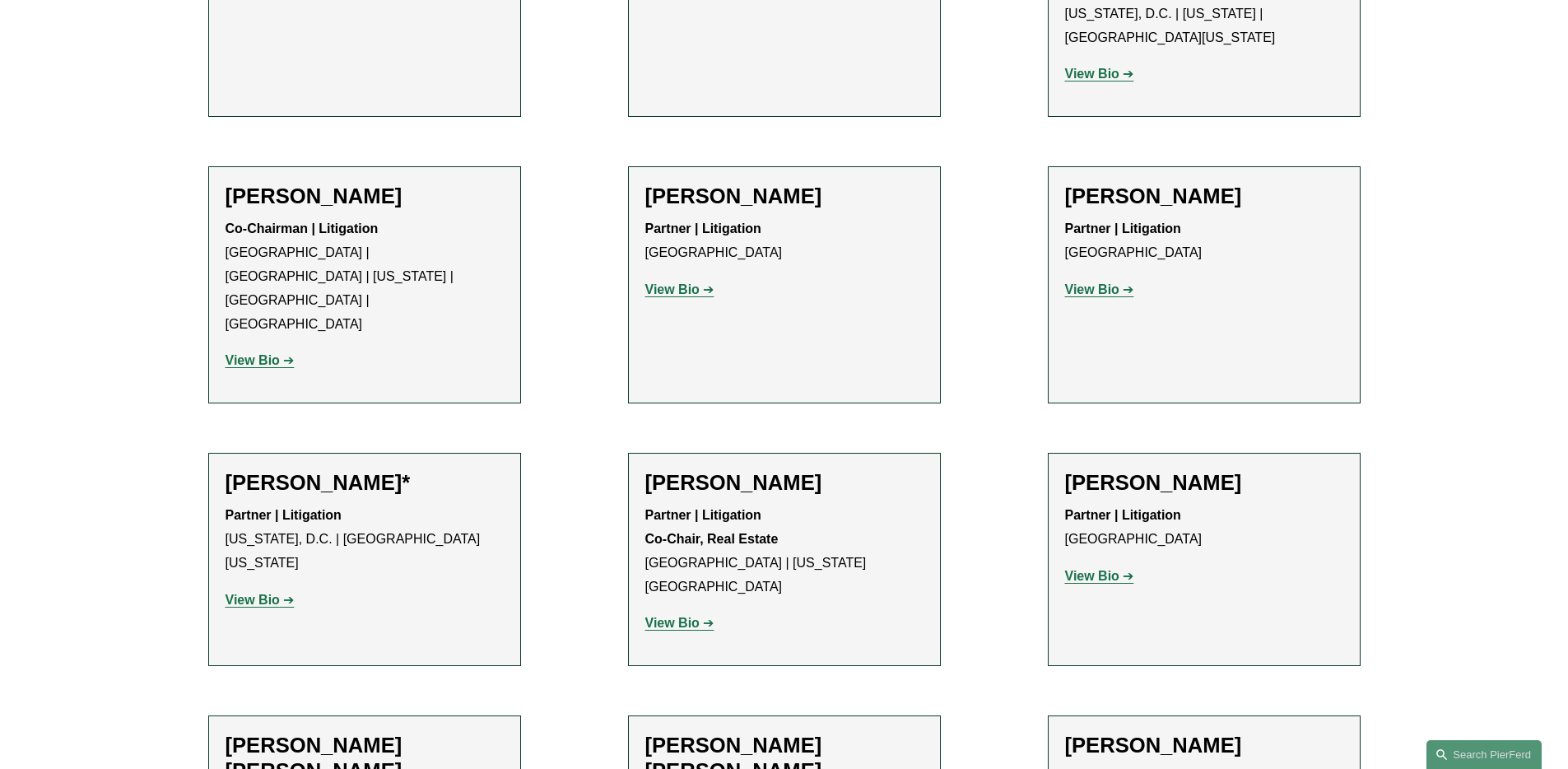
scroll to position [1104, 0]
click at [1100, 283] on strong "View Bio" at bounding box center [1092, 290] width 54 height 14
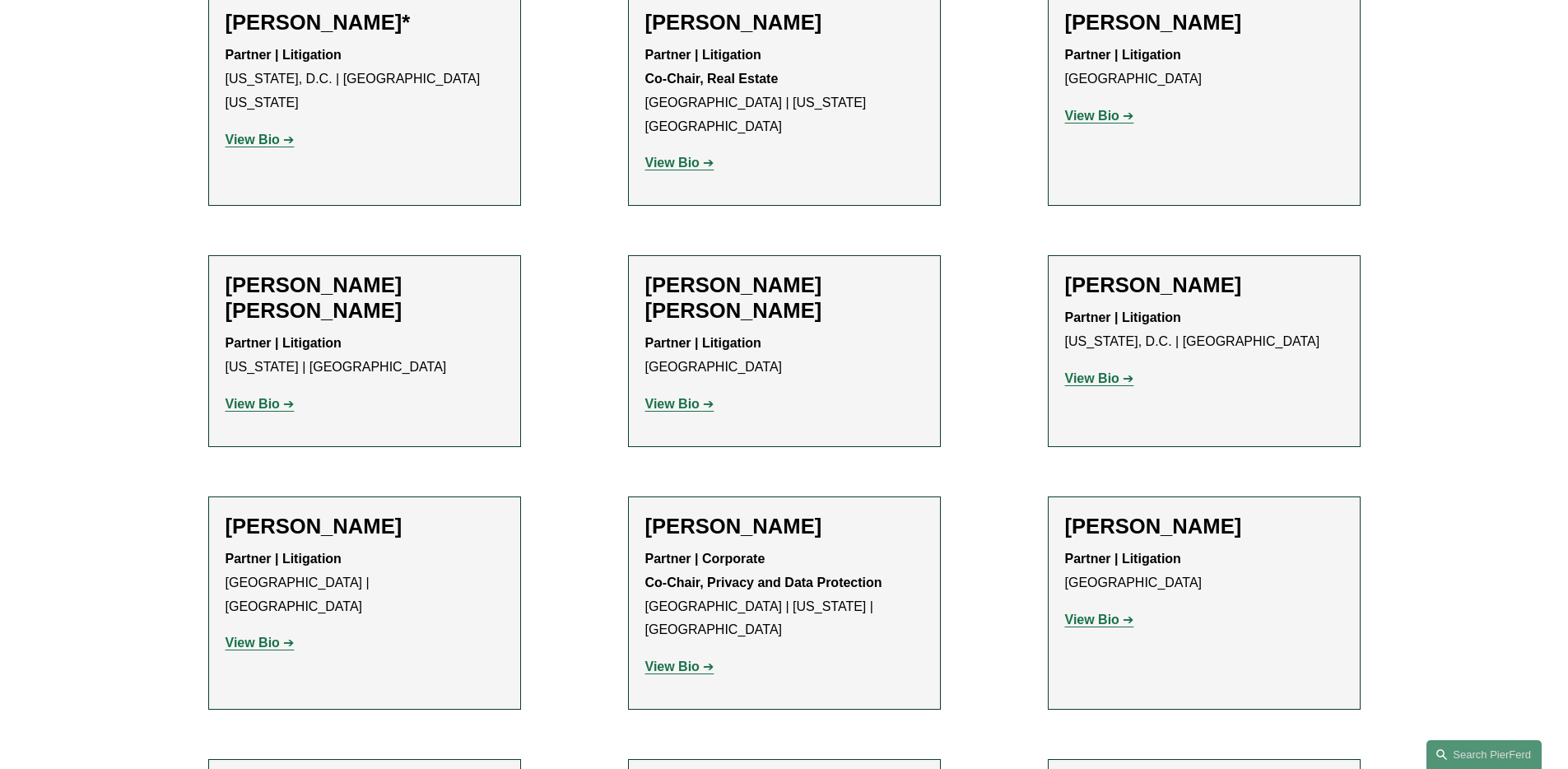
scroll to position [1572, 0]
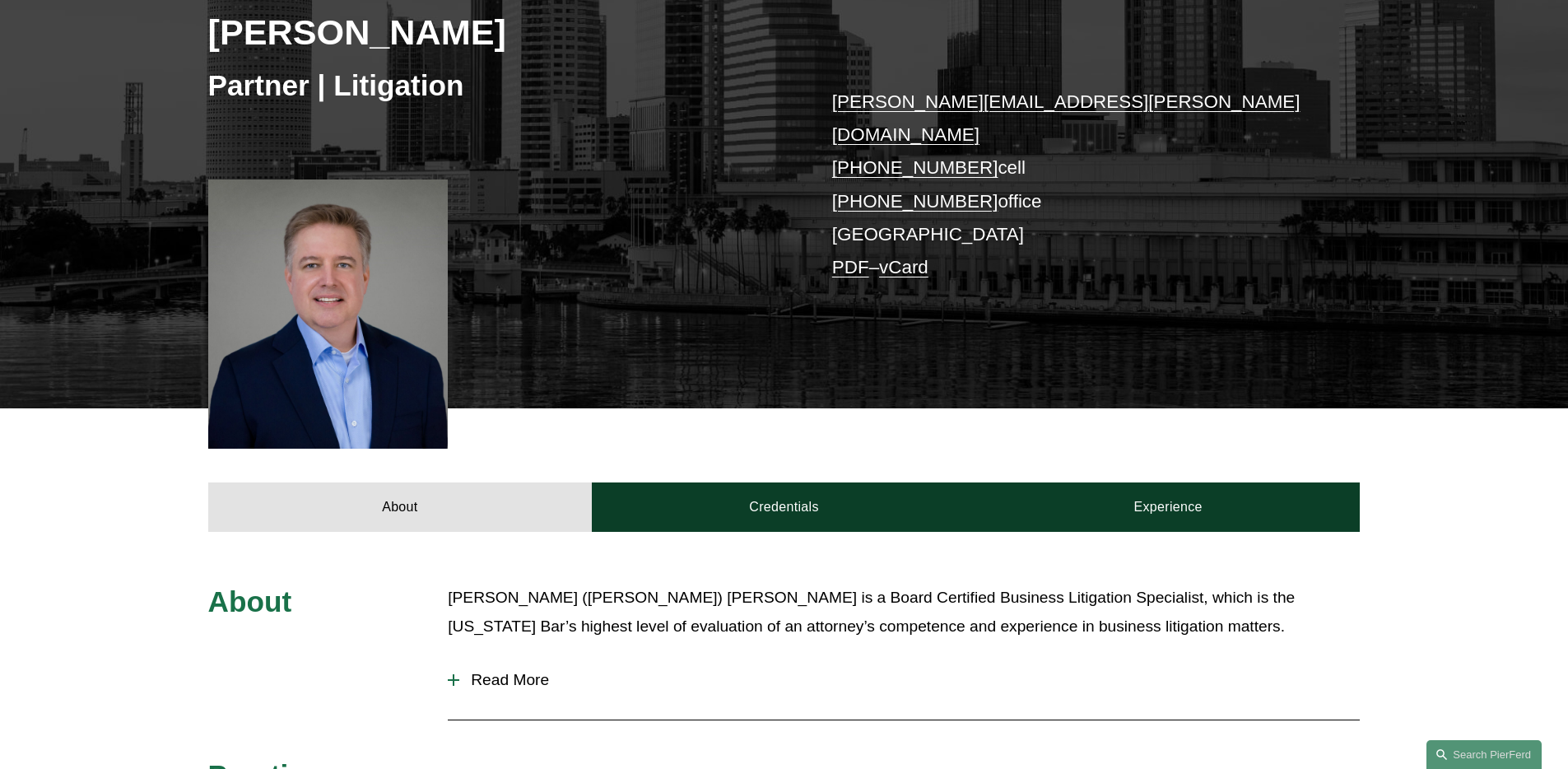
scroll to position [399, 0]
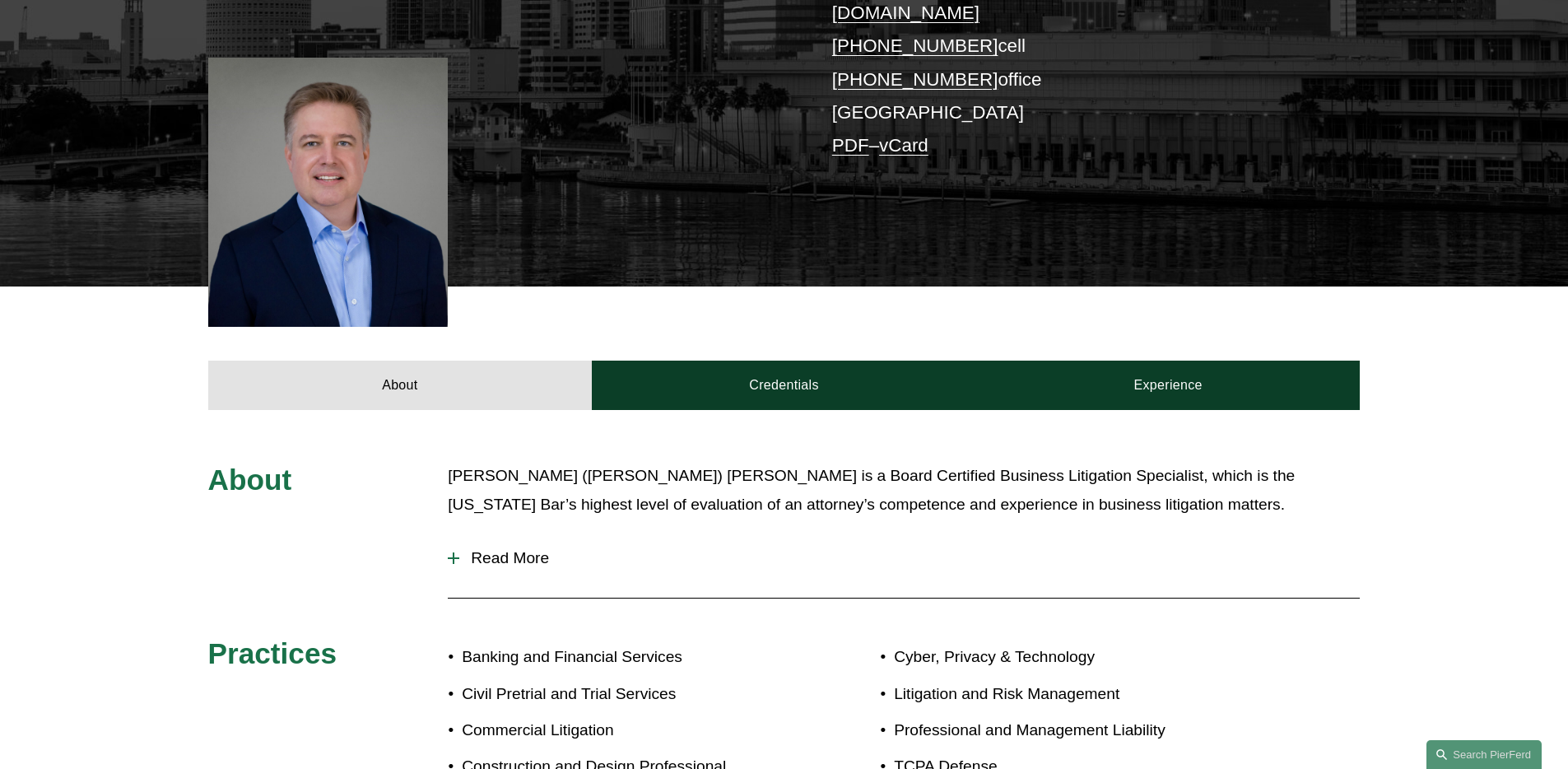
click at [505, 550] on span "Read More" at bounding box center [910, 558] width 901 height 18
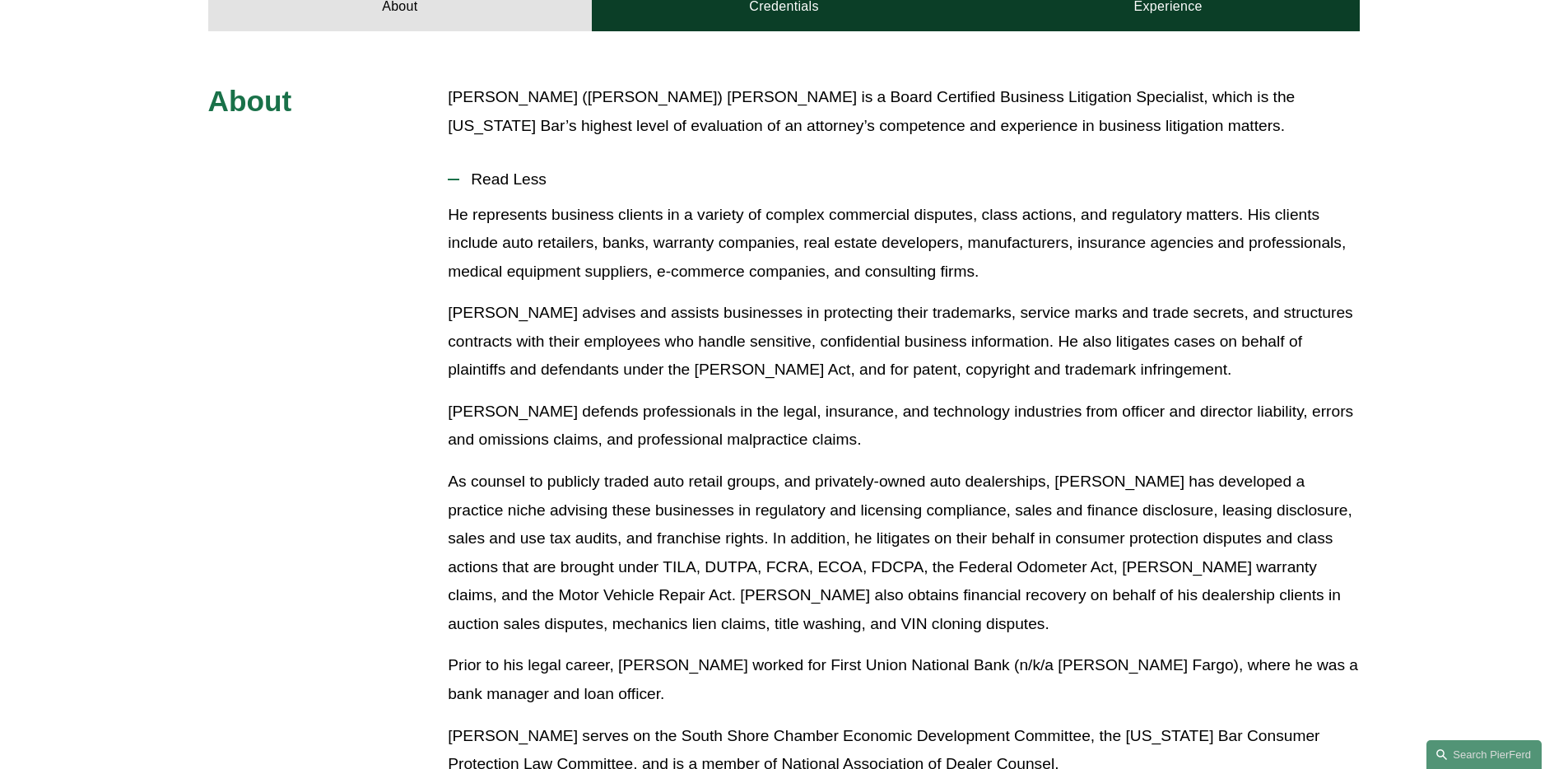
scroll to position [821, 0]
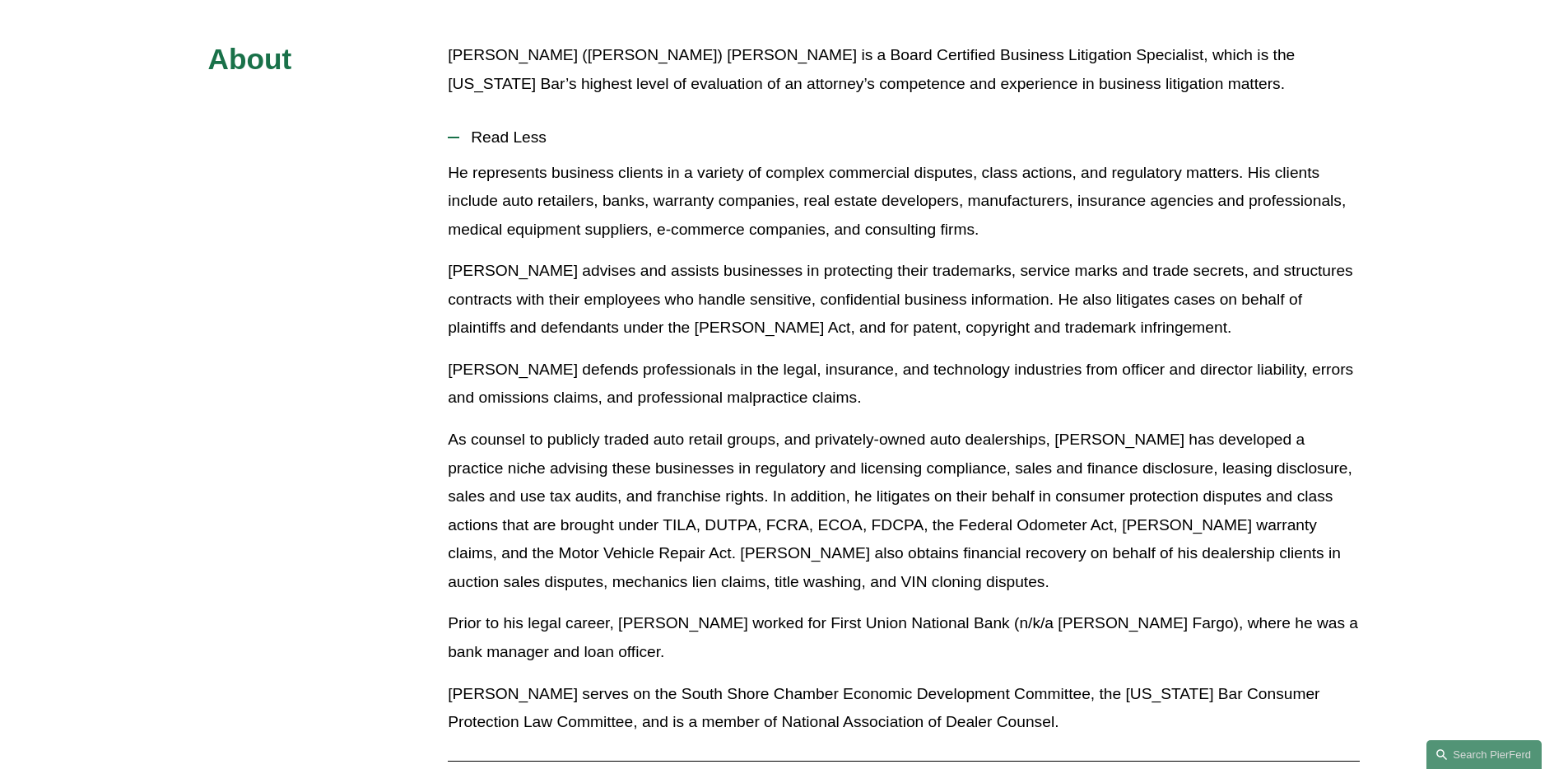
click at [582, 471] on p "As counsel to publicly traded auto retail groups, and privately-owned auto deal…" at bounding box center [903, 511] width 912 height 170
click at [822, 356] on p "Mr. Geitner defends professionals in the legal, insurance, and technology indus…" at bounding box center [903, 384] width 912 height 57
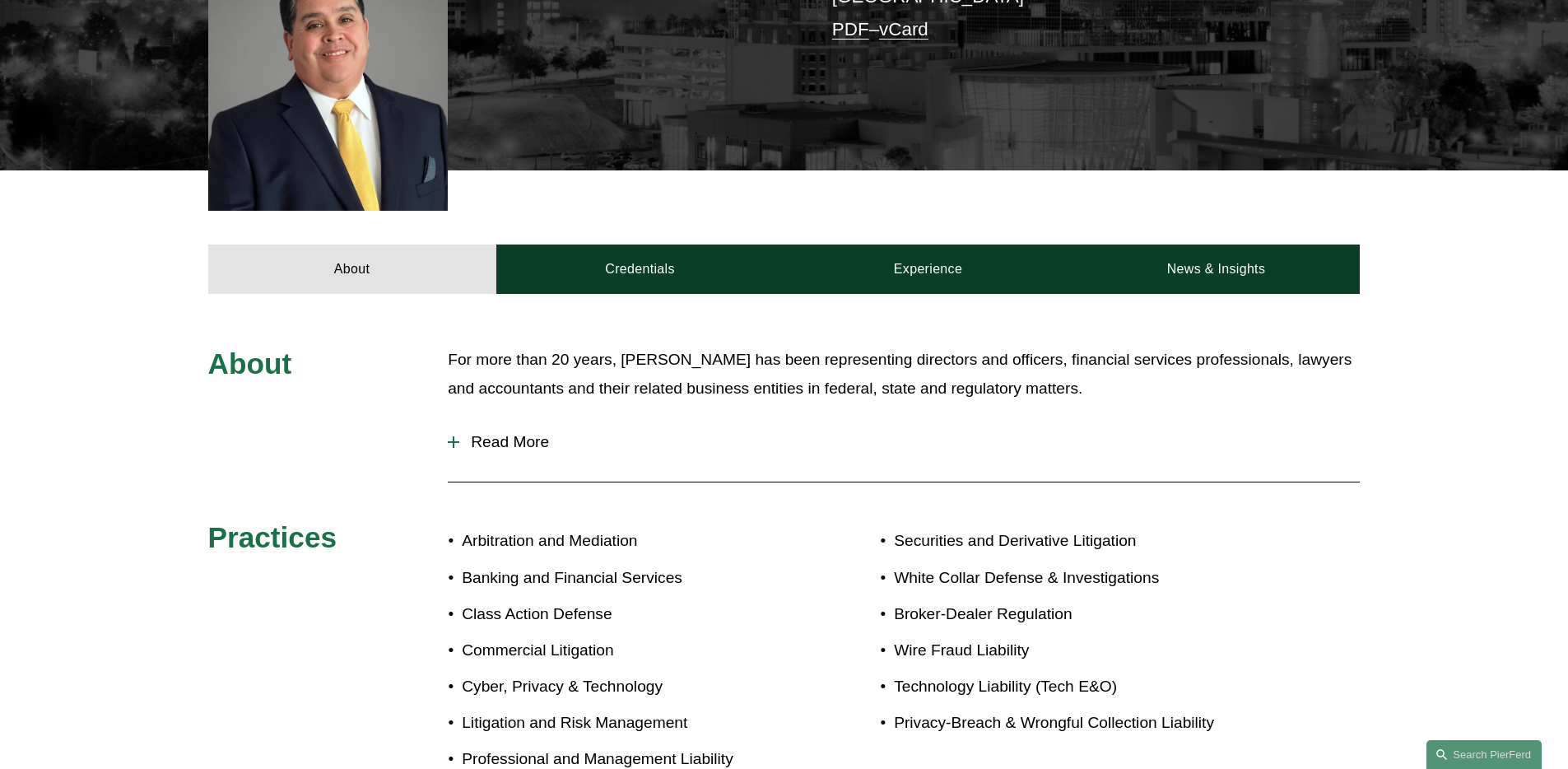
scroll to position [522, 0]
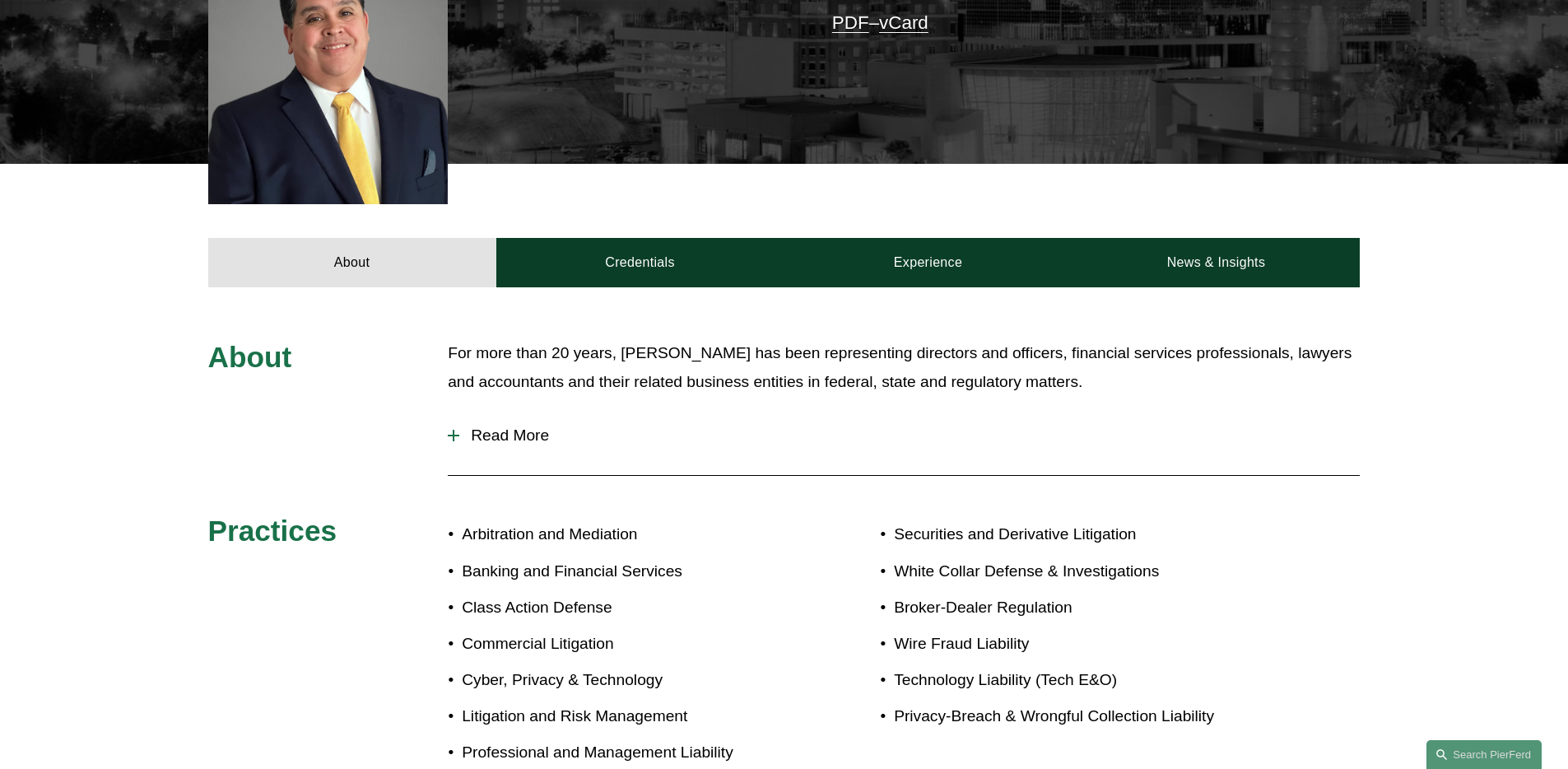
click at [491, 427] on span "Read More" at bounding box center [910, 435] width 901 height 18
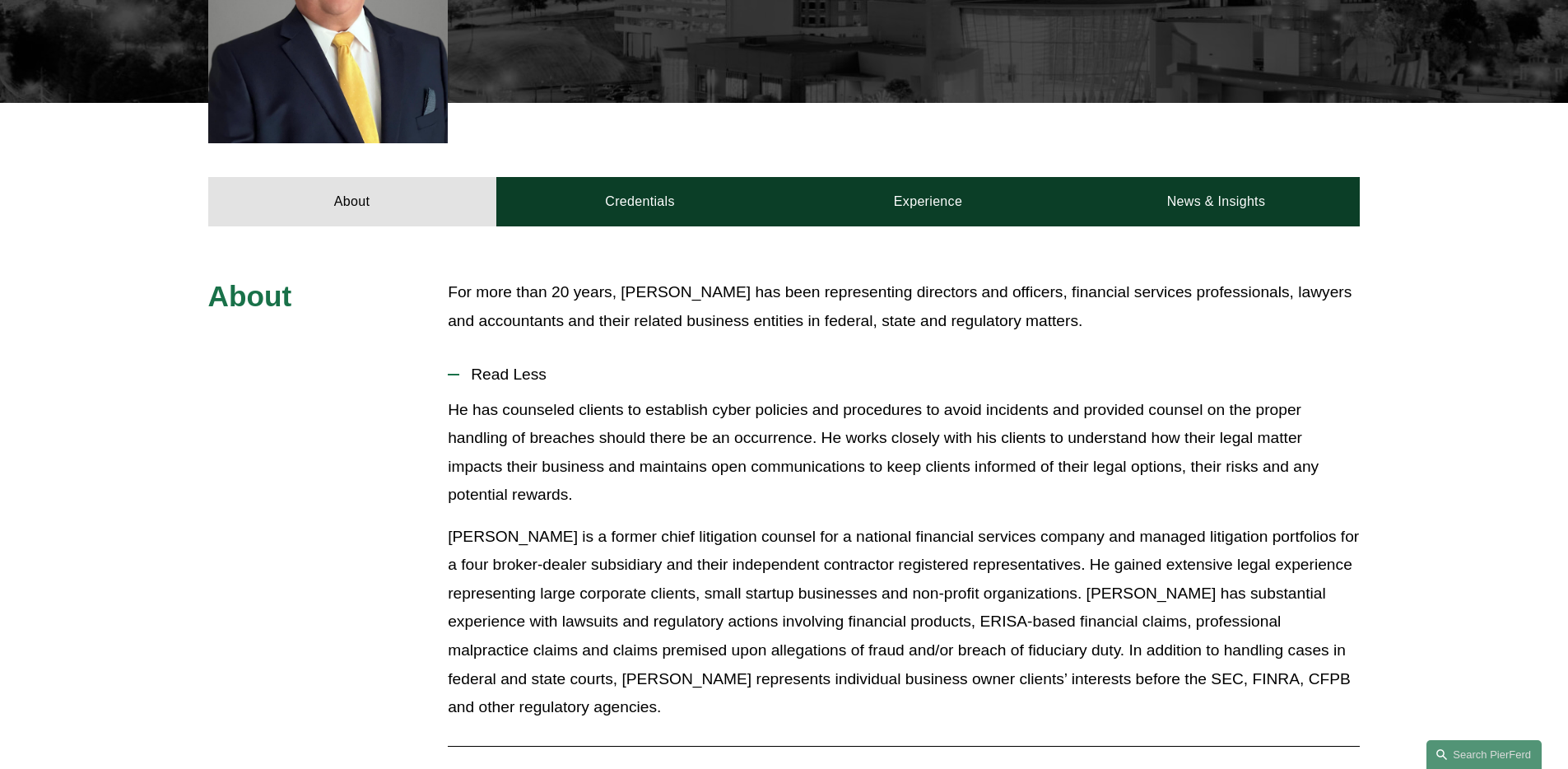
scroll to position [264, 0]
